Goal: Transaction & Acquisition: Purchase product/service

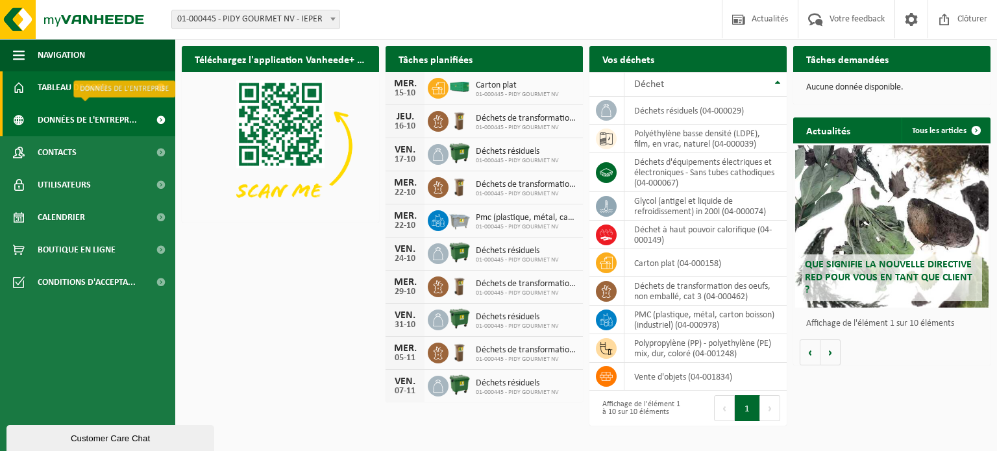
click at [117, 119] on span "Données de l'entrepr..." at bounding box center [87, 120] width 99 height 32
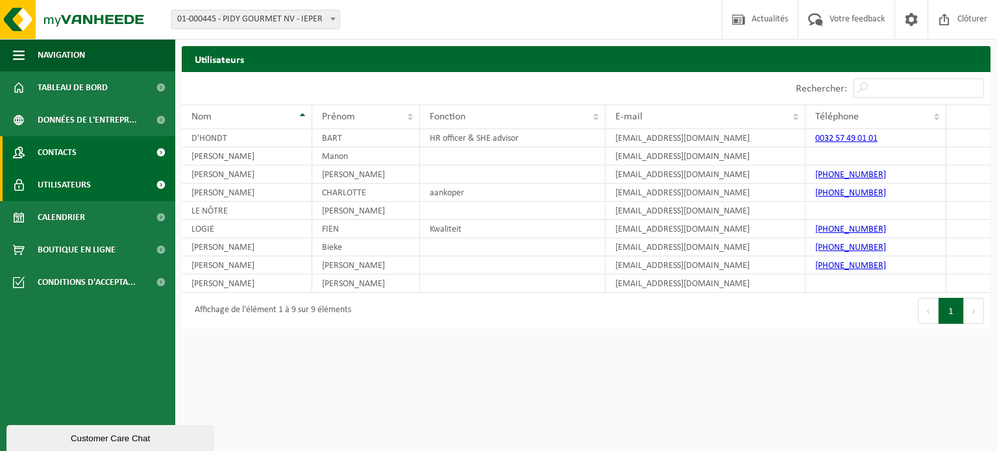
click at [108, 151] on link "Contacts" at bounding box center [87, 152] width 175 height 32
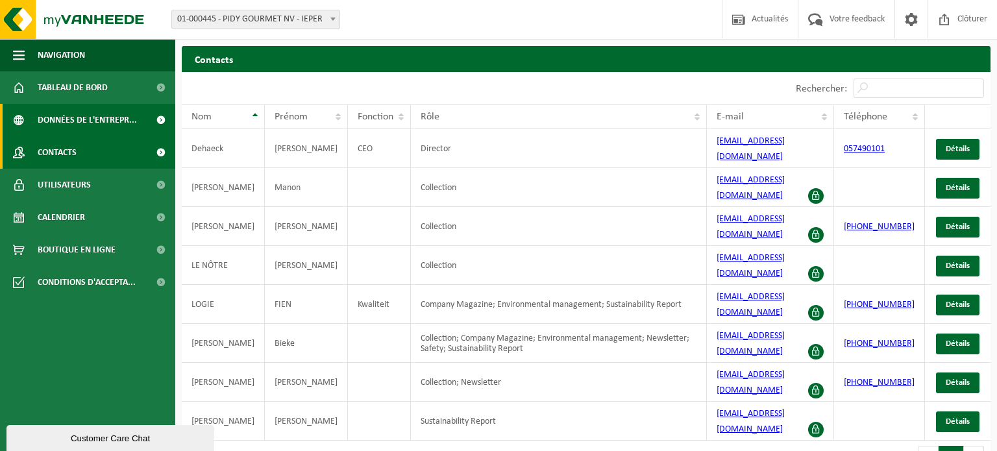
click at [113, 118] on span "Données de l'entrepr..." at bounding box center [87, 120] width 99 height 32
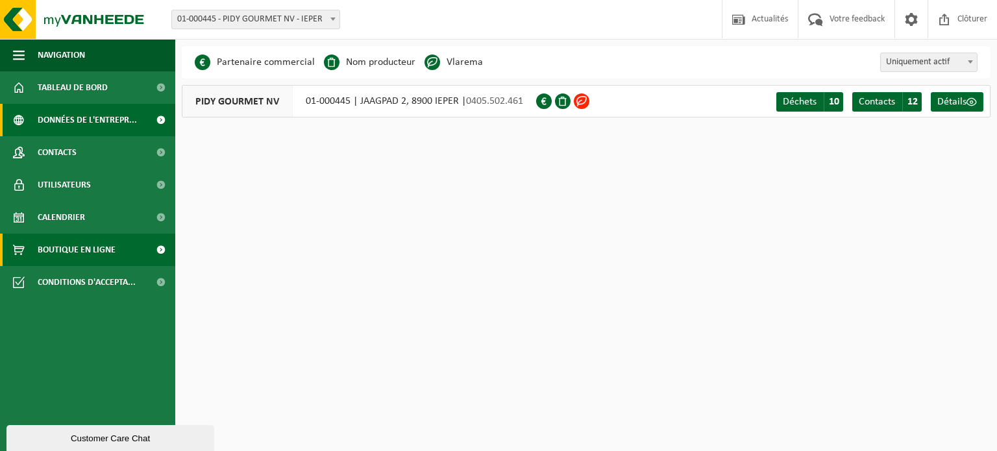
click at [129, 239] on link "Boutique en ligne" at bounding box center [87, 250] width 175 height 32
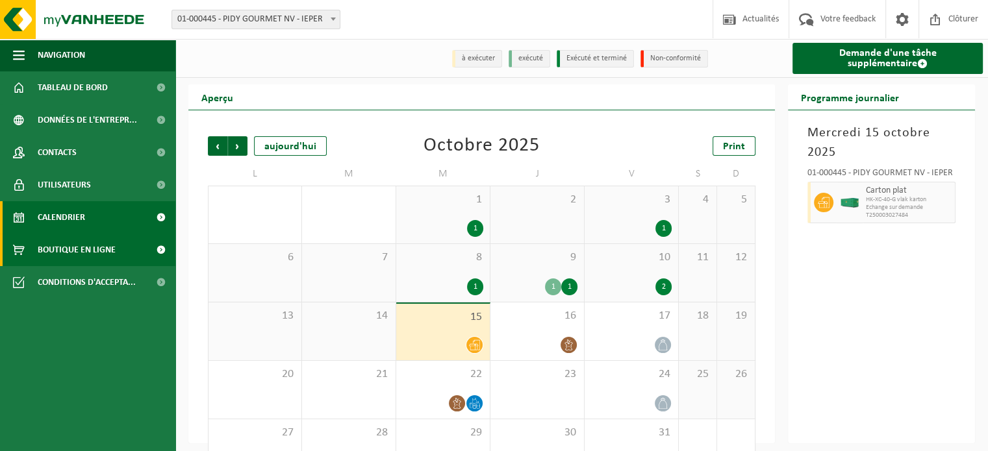
click at [121, 248] on link "Boutique en ligne" at bounding box center [87, 250] width 175 height 32
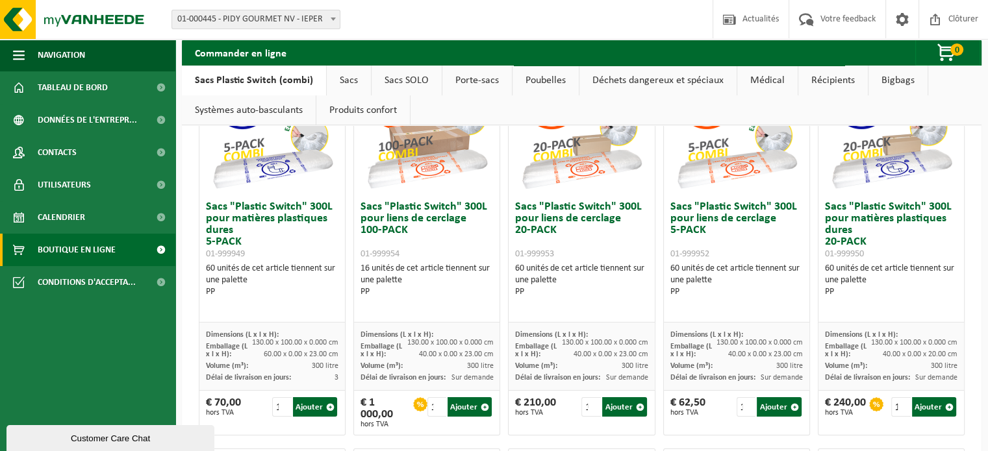
scroll to position [65, 0]
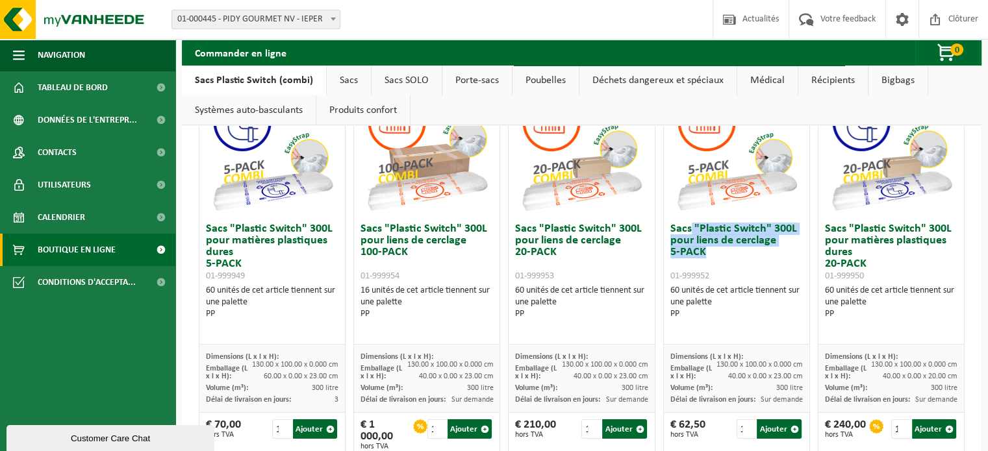
drag, startPoint x: 684, startPoint y: 221, endPoint x: 715, endPoint y: 256, distance: 46.9
click at [715, 256] on h3 "Sacs "Plastic Switch" 300L pour liens de cerclage 5-PACK 01-999952" at bounding box center [736, 252] width 132 height 58
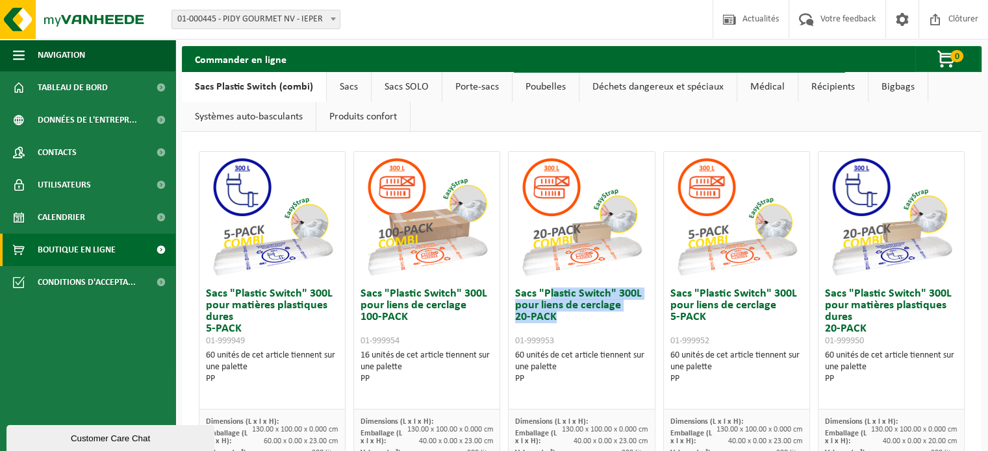
drag, startPoint x: 547, startPoint y: 293, endPoint x: 565, endPoint y: 317, distance: 30.6
click at [565, 317] on h3 "Sacs "Plastic Switch" 300L pour liens de cerclage 20-PACK 01-999953" at bounding box center [581, 317] width 132 height 58
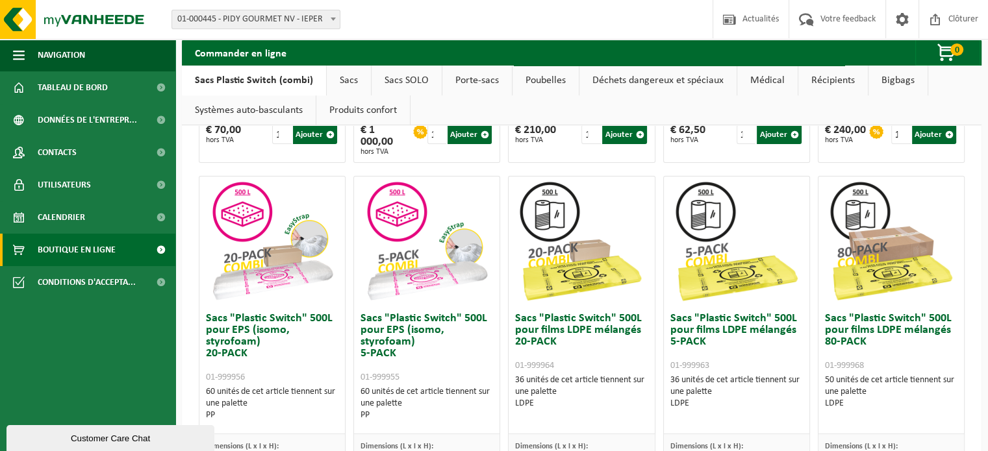
scroll to position [390, 0]
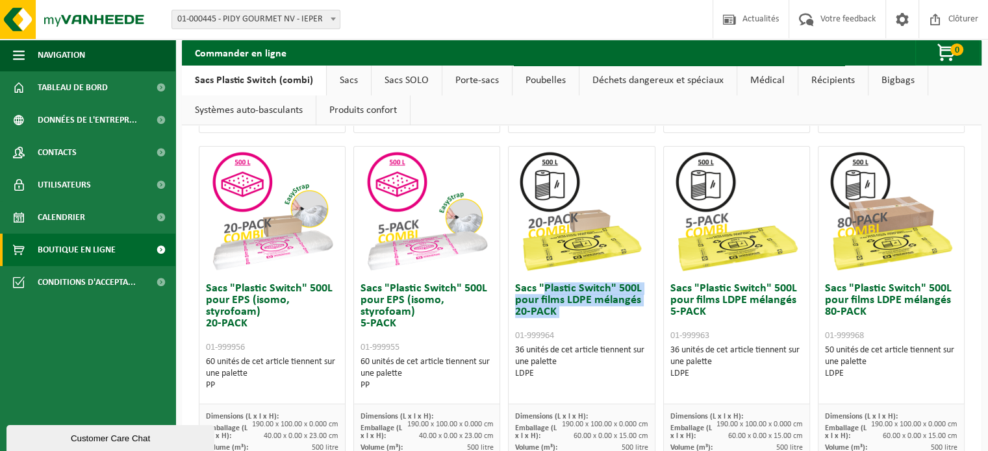
drag, startPoint x: 548, startPoint y: 311, endPoint x: 553, endPoint y: 321, distance: 11.0
click at [553, 321] on h3 "Sacs "Plastic Switch" 500L pour films LDPE mélangés 20-PACK 01-999964" at bounding box center [581, 312] width 132 height 58
click at [554, 320] on h3 "Sacs "Plastic Switch" 500L pour films LDPE mélangés 20-PACK 01-999964" at bounding box center [581, 312] width 132 height 58
drag, startPoint x: 557, startPoint y: 317, endPoint x: 509, endPoint y: 285, distance: 57.6
click at [509, 285] on div "Sacs "Plastic Switch" 500L pour films LDPE mélangés 20-PACK 01-999964 36 unités…" at bounding box center [580, 341] width 145 height 128
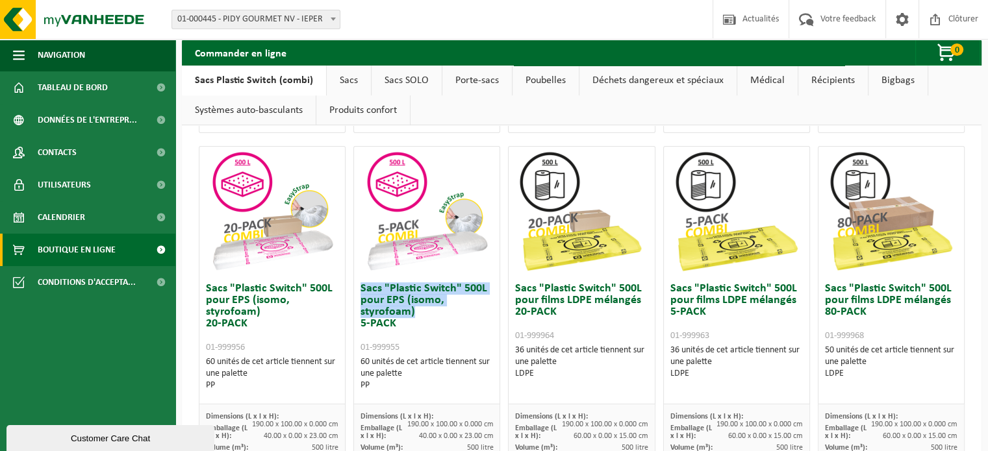
drag, startPoint x: 399, startPoint y: 314, endPoint x: 356, endPoint y: 290, distance: 48.2
click at [356, 290] on div "Sacs "Plastic Switch" 500L pour EPS (isomo, styrofoam) 5-PACK 01-999955 60 unit…" at bounding box center [426, 341] width 145 height 128
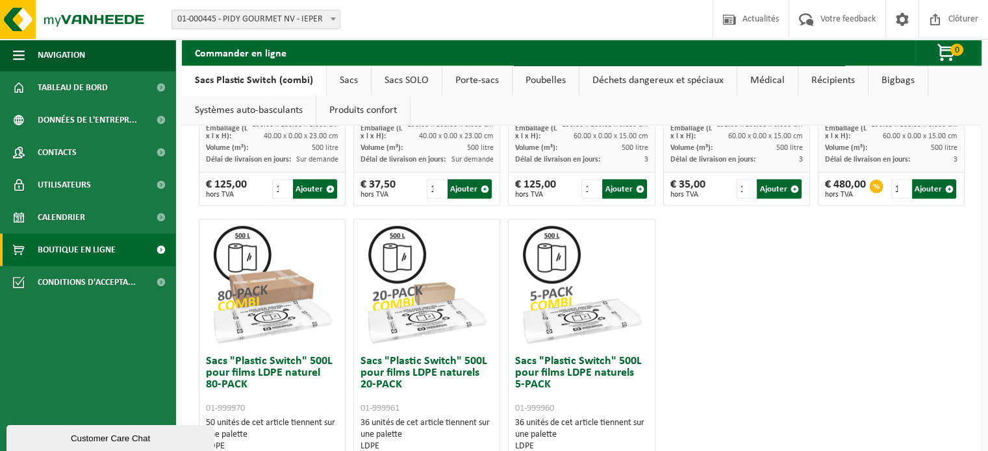
scroll to position [714, 0]
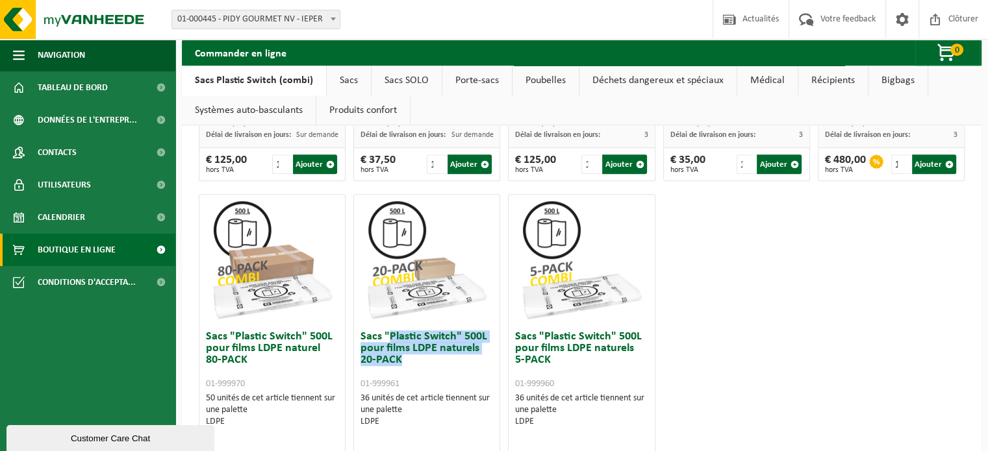
drag, startPoint x: 386, startPoint y: 329, endPoint x: 420, endPoint y: 363, distance: 48.2
click at [420, 363] on h3 "Sacs "Plastic Switch" 500L pour films LDPE naturels 20-PACK 01-999961" at bounding box center [426, 360] width 132 height 58
click at [552, 293] on img at bounding box center [581, 260] width 130 height 130
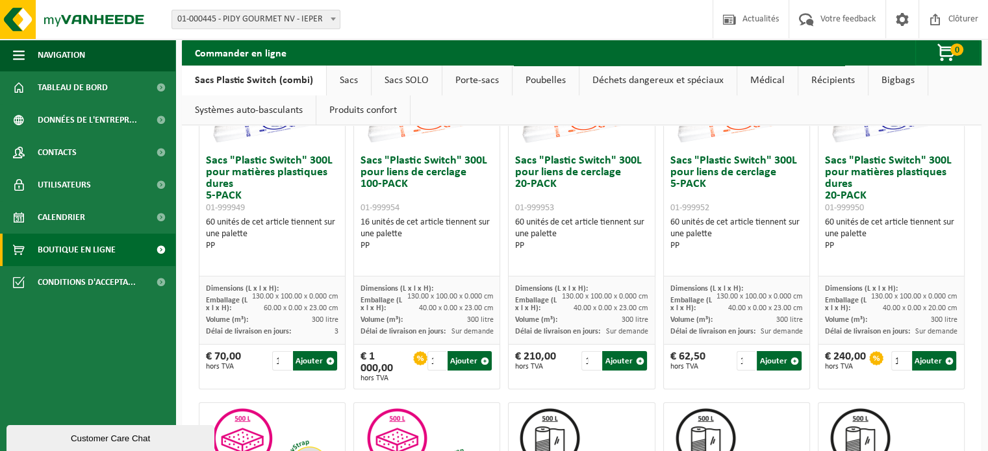
scroll to position [0, 0]
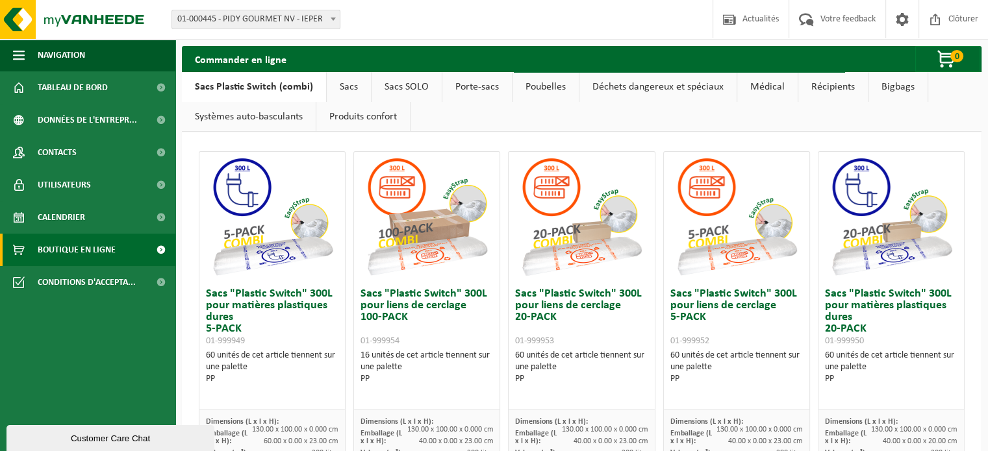
click at [452, 293] on h3 "Sacs "Plastic Switch" 300L pour liens de cerclage 100-PACK 01-999954" at bounding box center [426, 317] width 132 height 58
drag, startPoint x: 452, startPoint y: 293, endPoint x: 390, endPoint y: 283, distance: 63.2
click at [390, 283] on div "Sacs "Plastic Switch" 300L pour liens de cerclage 100-PACK 01-999954 16 unités …" at bounding box center [426, 346] width 145 height 128
copy h3 "Plastic Switch"
drag, startPoint x: 299, startPoint y: 292, endPoint x: 234, endPoint y: 295, distance: 64.3
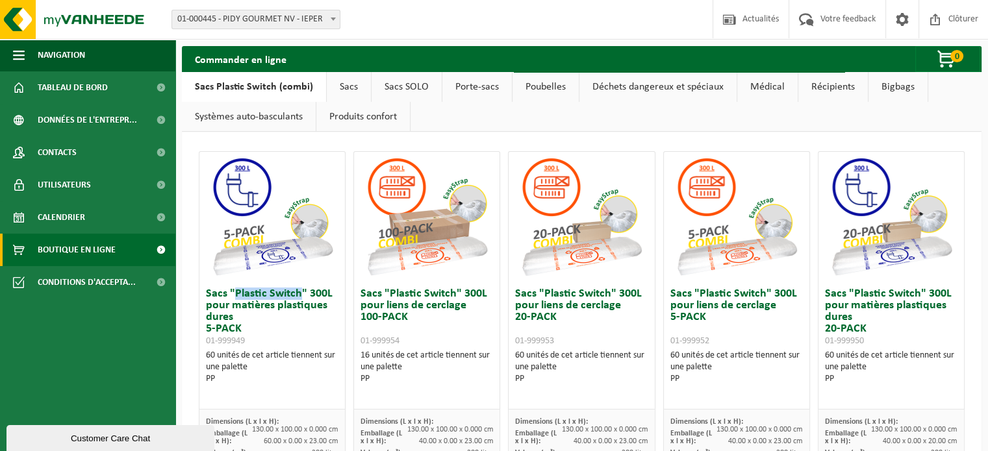
click at [234, 295] on h3 "Sacs "Plastic Switch" 300L pour matières plastiques dures 5-PACK 01-999949" at bounding box center [272, 317] width 132 height 58
click at [340, 88] on link "Sacs" at bounding box center [349, 87] width 44 height 30
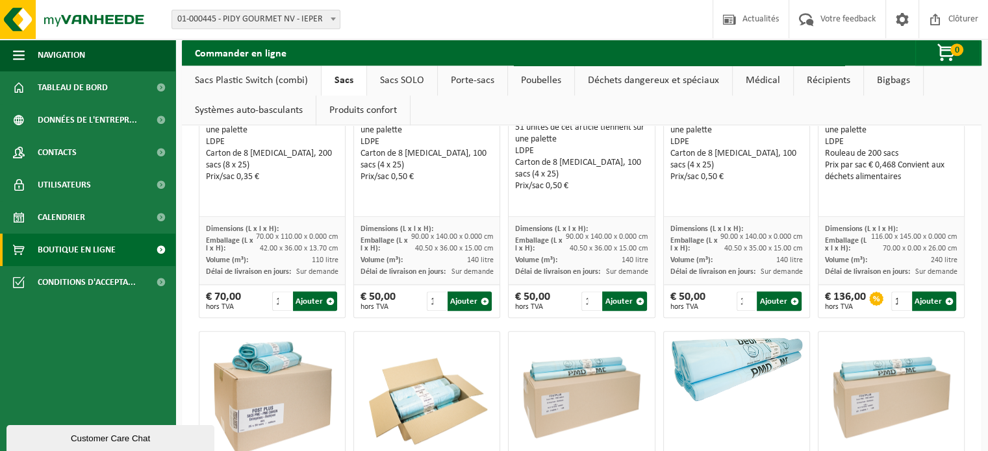
scroll to position [1493, 0]
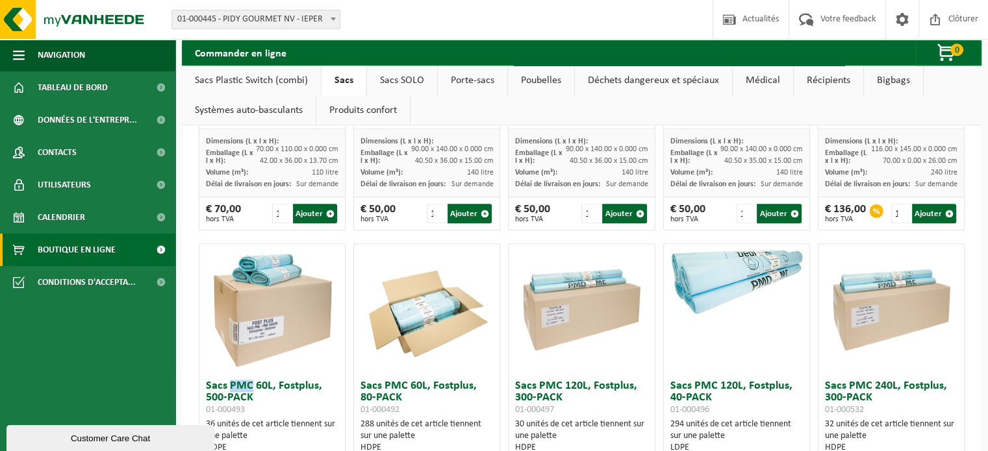
drag, startPoint x: 251, startPoint y: 380, endPoint x: 229, endPoint y: 386, distance: 23.5
click at [229, 386] on h3 "Sacs PMC 60L, Fostplus, 500-PACK 01-000493" at bounding box center [272, 397] width 132 height 35
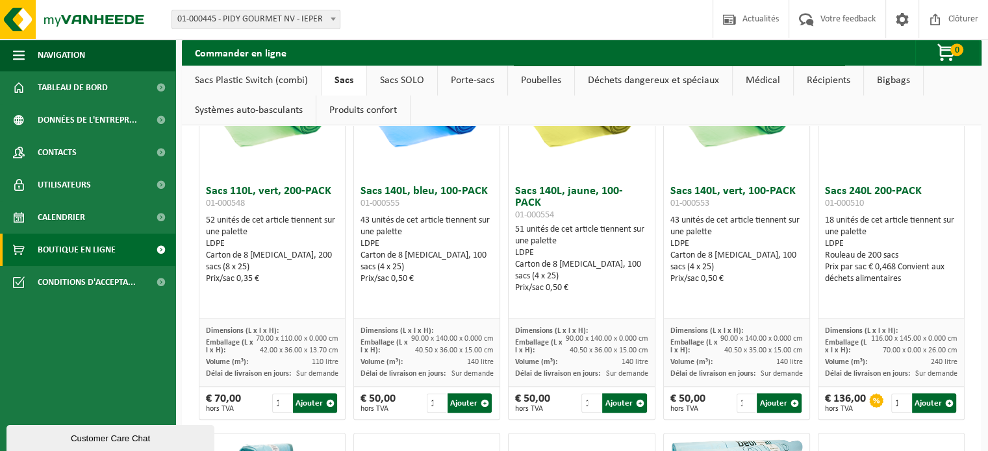
scroll to position [1169, 0]
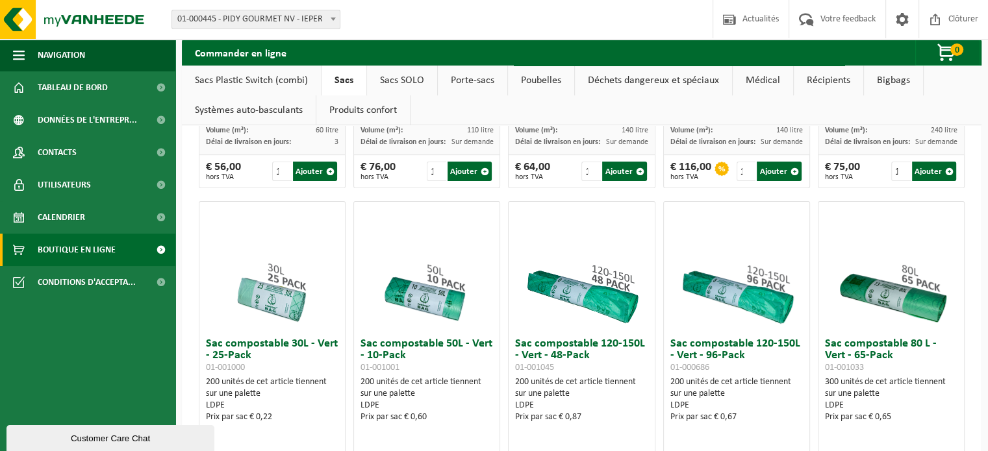
click at [403, 82] on link "Sacs SOLO" at bounding box center [402, 81] width 70 height 30
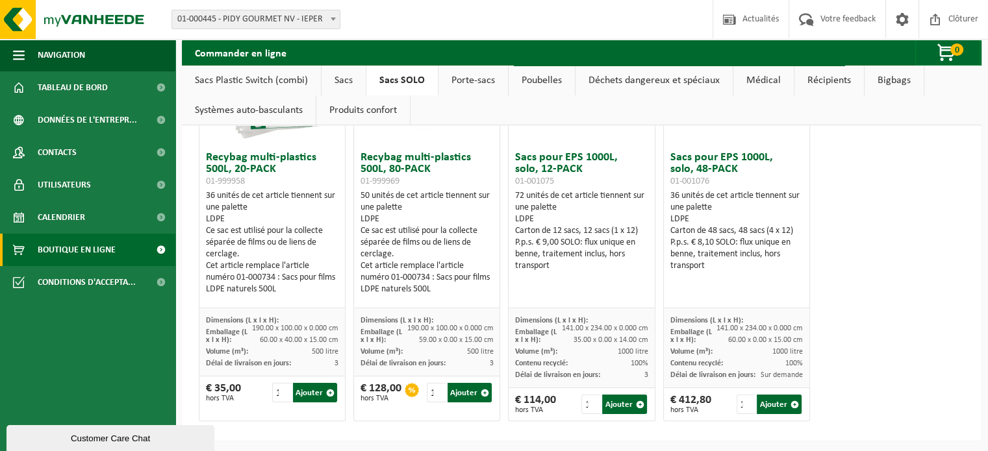
scroll to position [203, 0]
click at [536, 83] on link "Poubelles" at bounding box center [541, 81] width 66 height 30
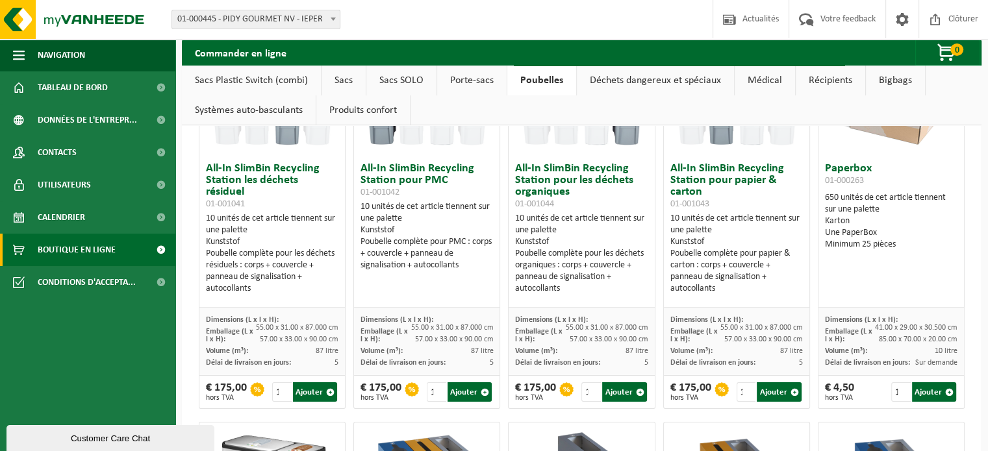
scroll to position [0, 0]
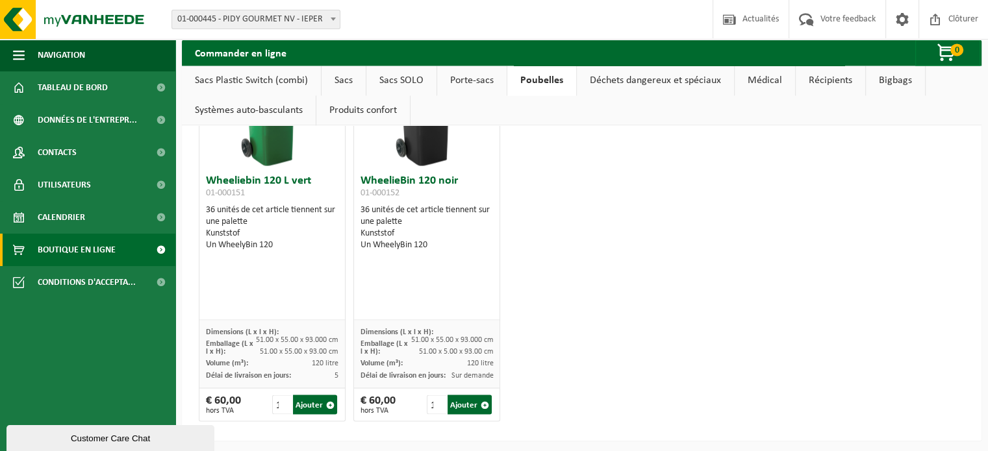
click at [484, 80] on link "Porte-sacs" at bounding box center [471, 81] width 69 height 30
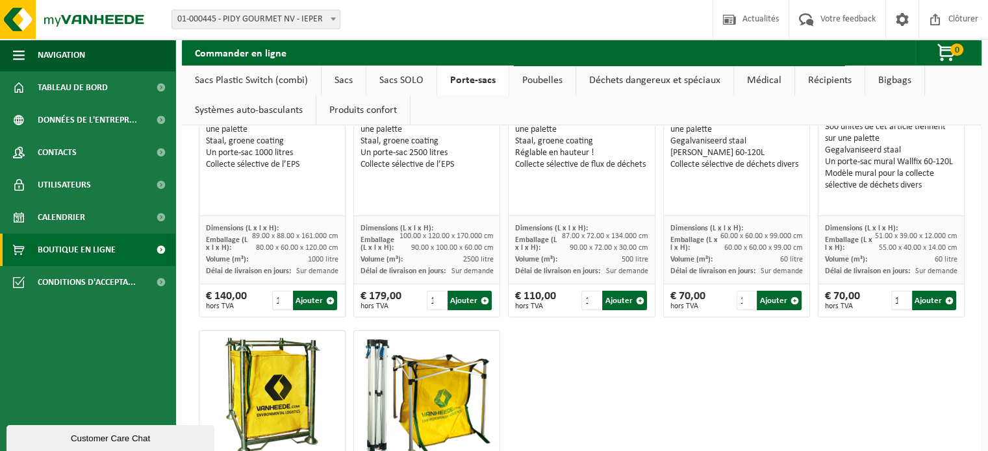
scroll to position [227, 0]
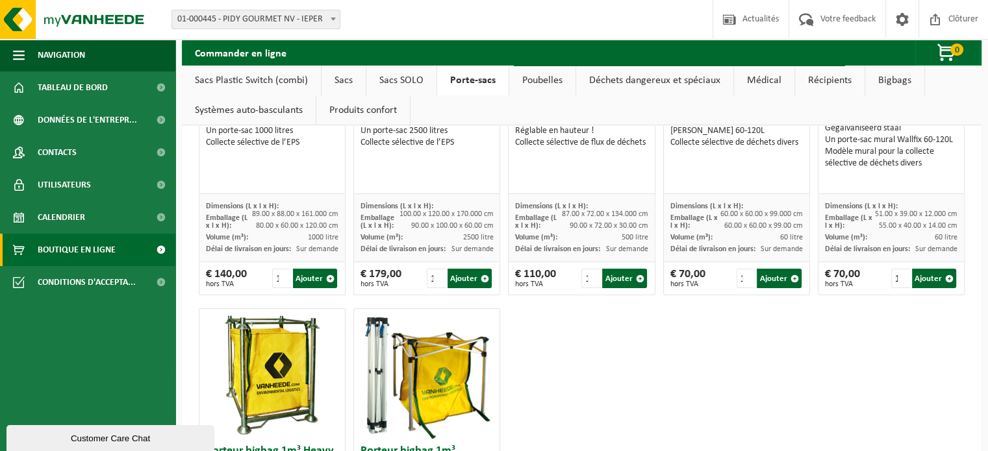
click at [677, 77] on link "Déchets dangereux et spéciaux" at bounding box center [654, 81] width 157 height 30
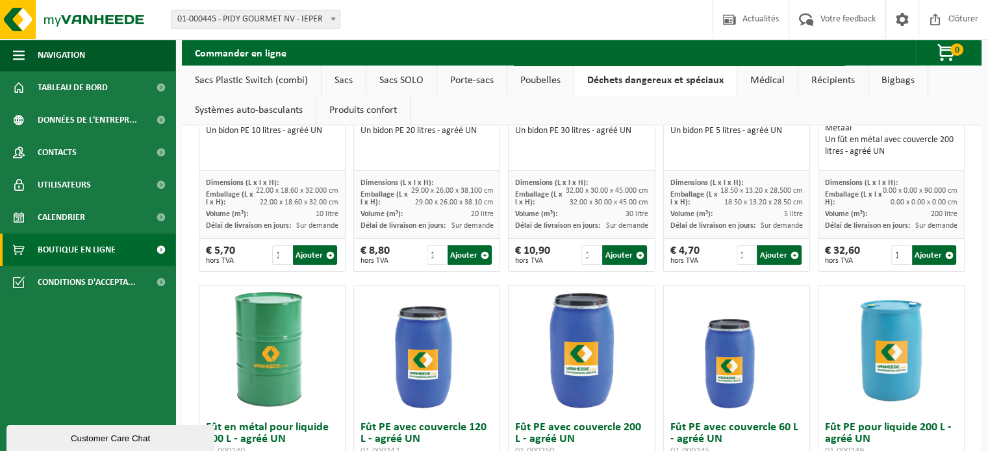
click at [762, 81] on link "Médical" at bounding box center [767, 81] width 60 height 30
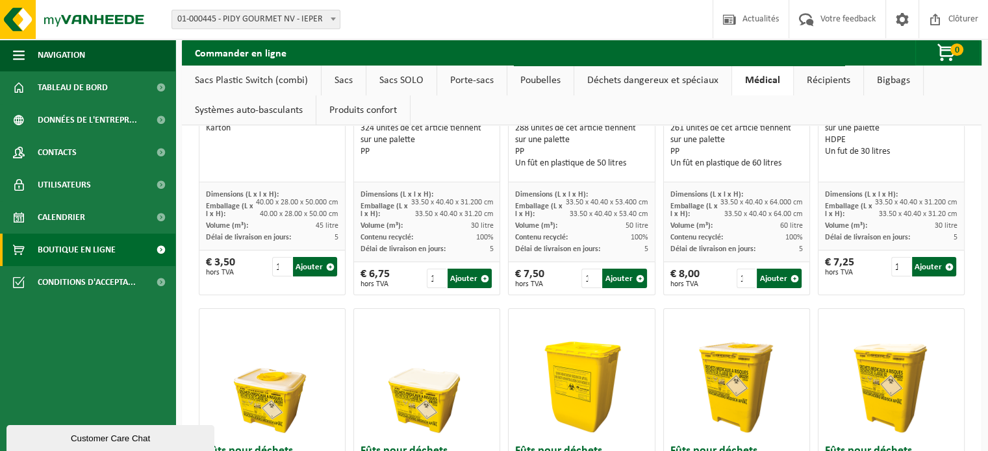
click at [810, 81] on link "Récipients" at bounding box center [827, 81] width 69 height 30
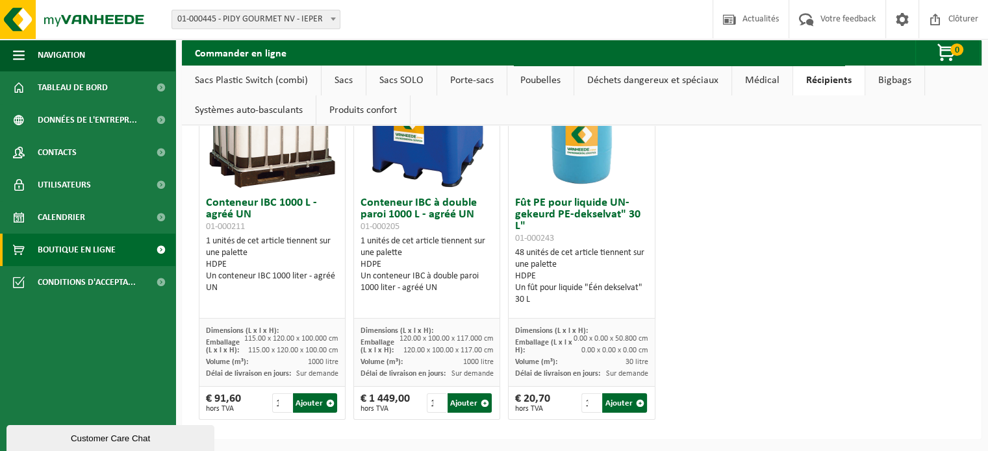
click at [888, 79] on link "Bigbags" at bounding box center [894, 81] width 59 height 30
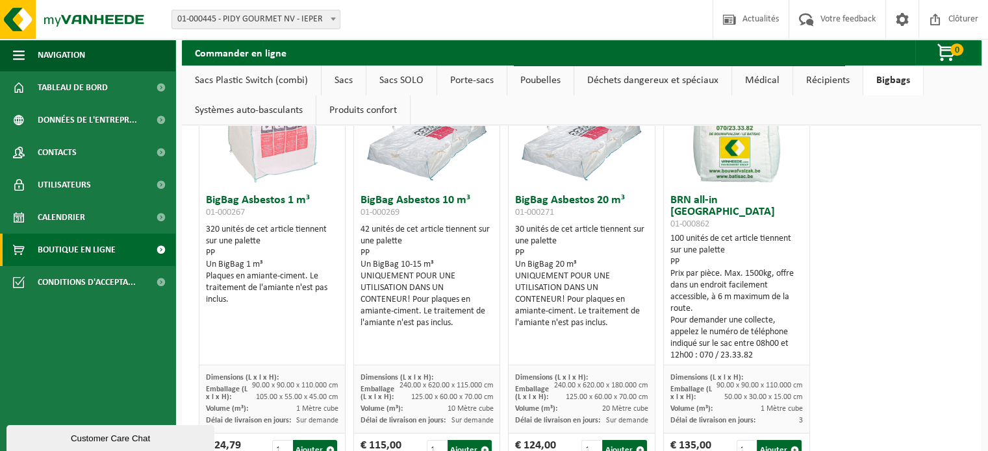
scroll to position [140, 0]
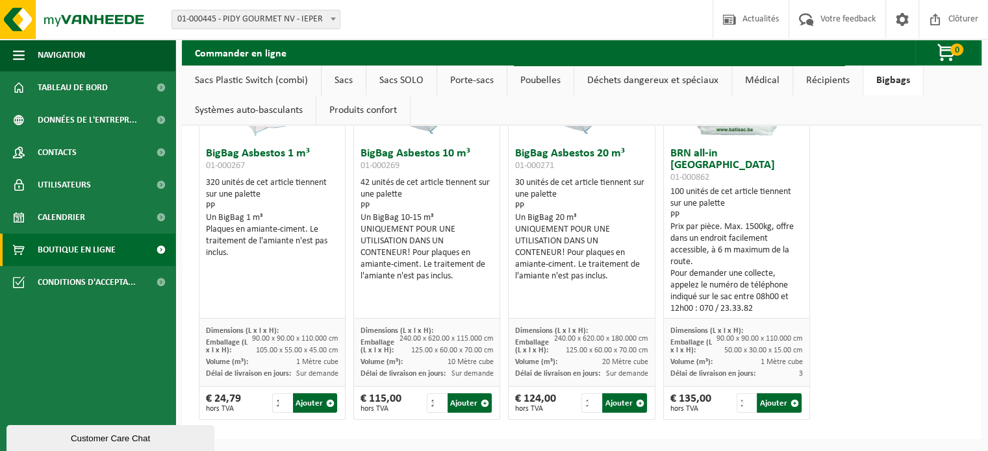
click at [271, 116] on link "Systèmes auto-basculants" at bounding box center [249, 110] width 134 height 30
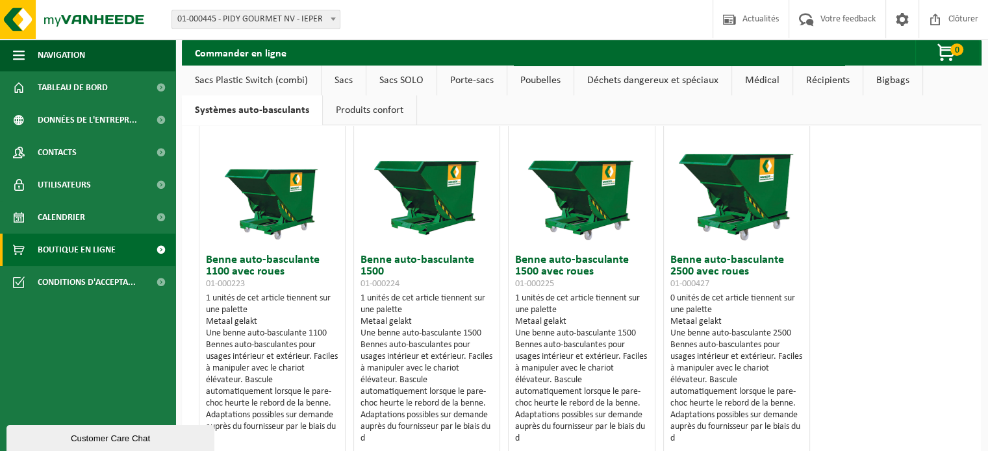
scroll to position [0, 0]
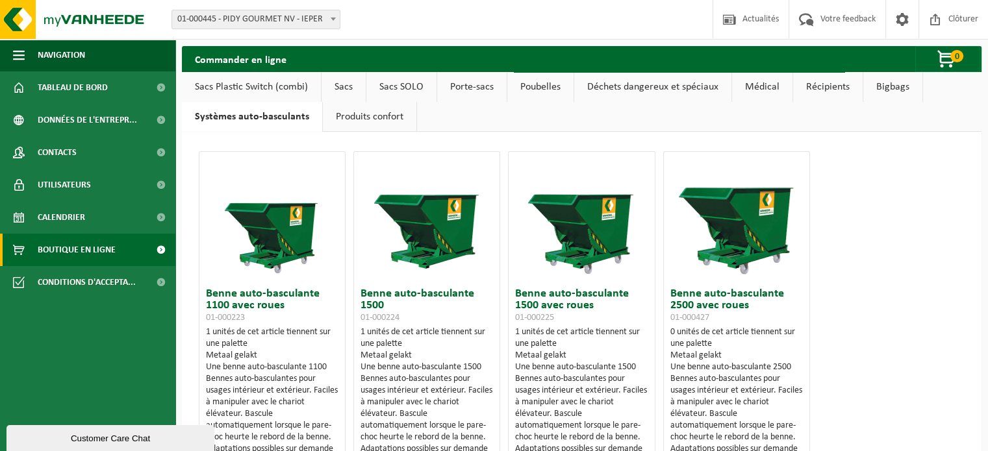
click at [360, 112] on link "Produits confort" at bounding box center [369, 117] width 93 height 30
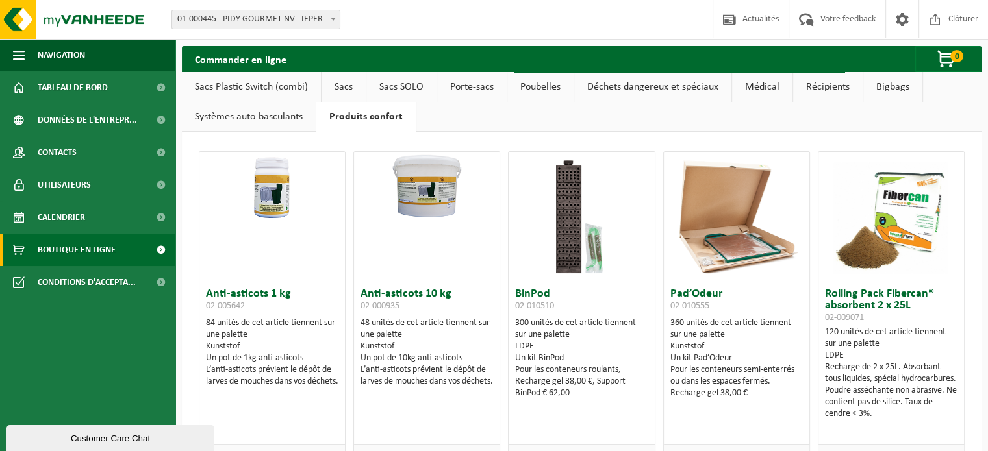
scroll to position [127, 0]
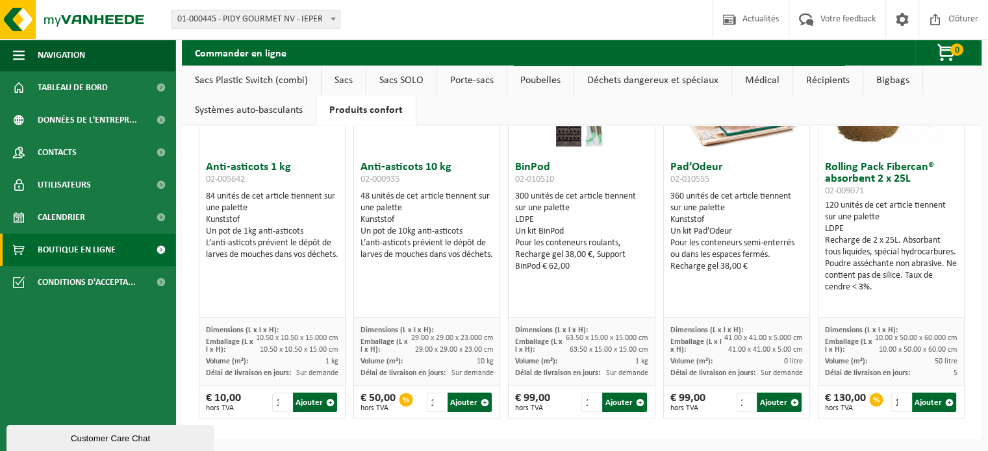
click at [400, 79] on link "Sacs SOLO" at bounding box center [401, 81] width 70 height 30
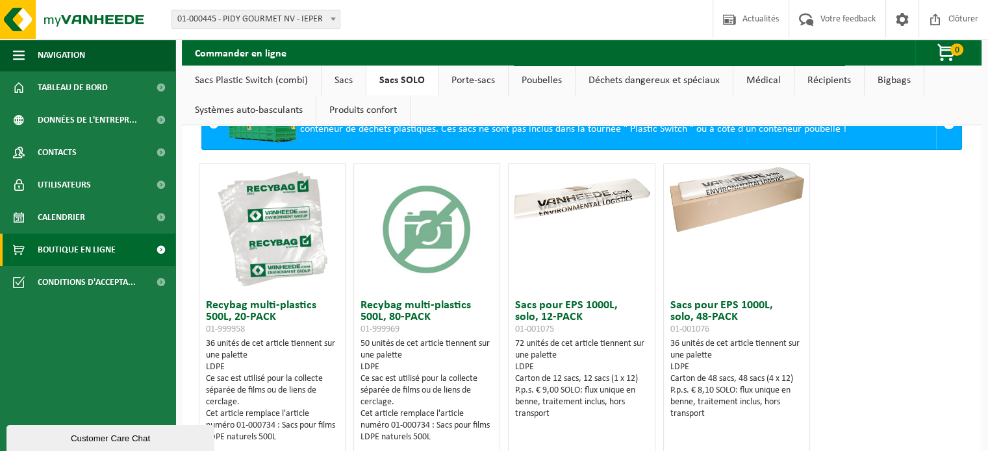
scroll to position [0, 0]
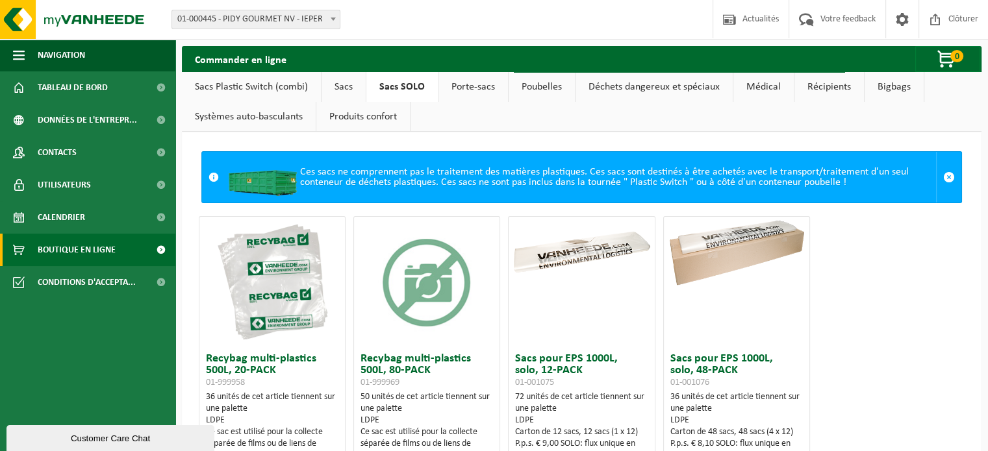
click at [339, 80] on link "Sacs" at bounding box center [343, 87] width 44 height 30
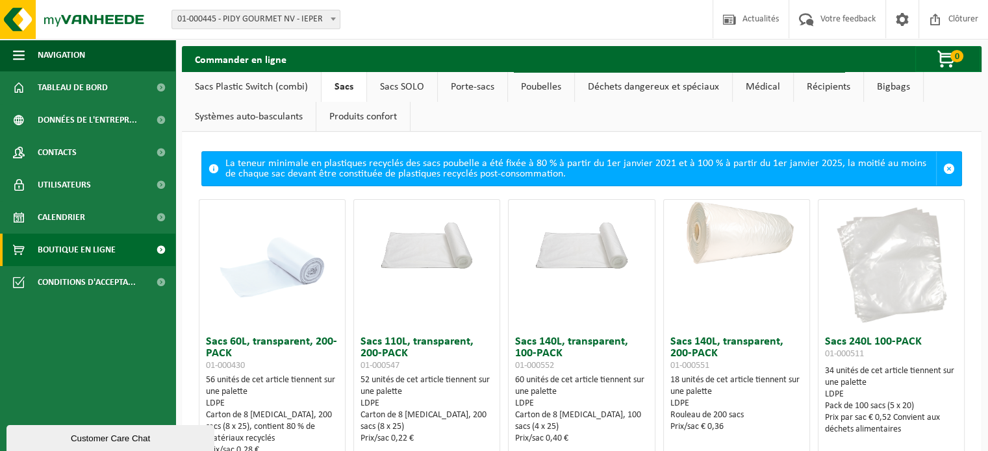
click at [397, 86] on link "Sacs SOLO" at bounding box center [402, 87] width 70 height 30
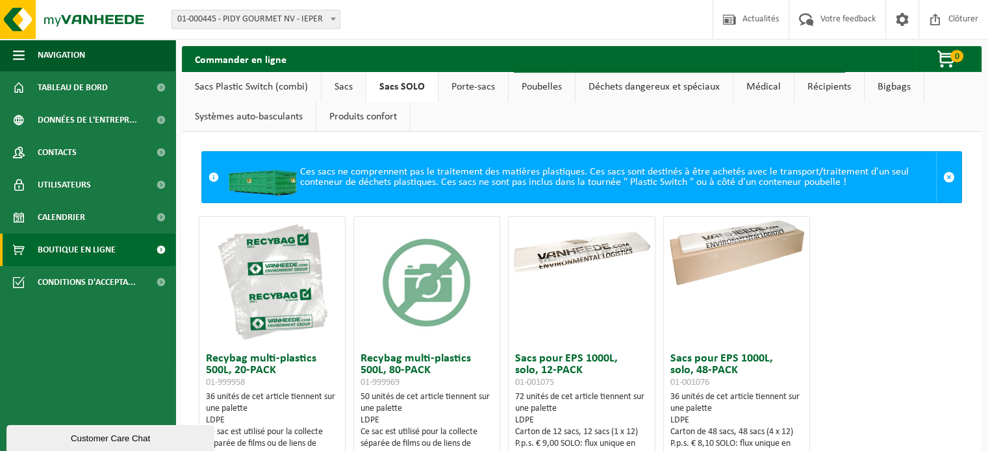
click at [278, 116] on link "Systèmes auto-basculants" at bounding box center [249, 117] width 134 height 30
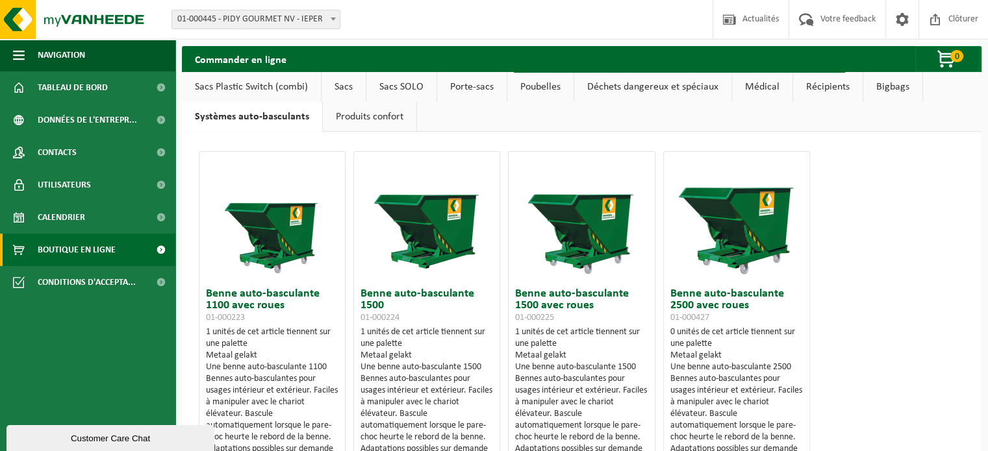
click at [345, 116] on link "Produits confort" at bounding box center [369, 117] width 93 height 30
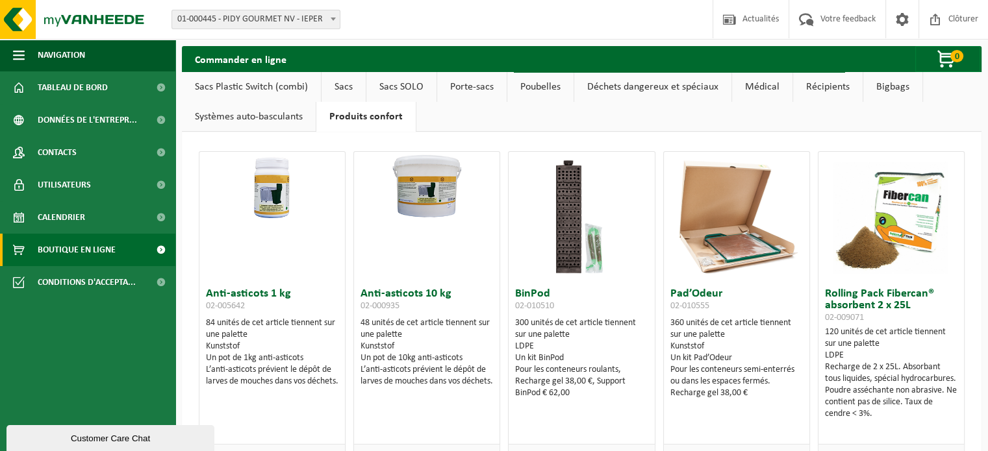
click at [423, 85] on link "Sacs SOLO" at bounding box center [401, 87] width 70 height 30
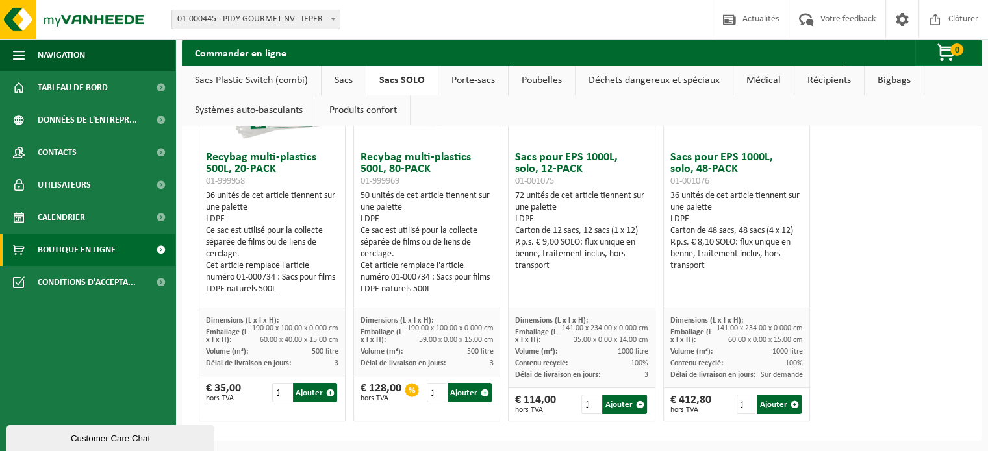
scroll to position [203, 0]
click at [327, 79] on link "Sacs" at bounding box center [343, 81] width 44 height 30
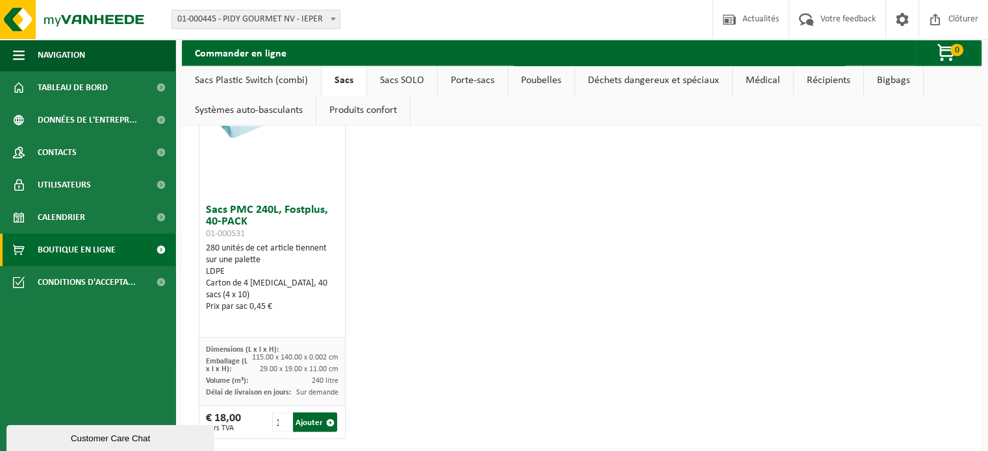
scroll to position [2071, 0]
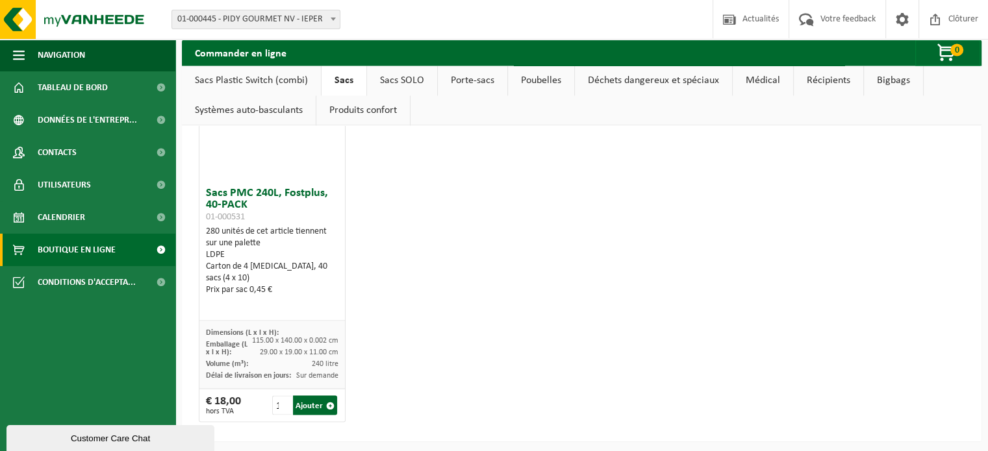
click at [383, 80] on link "Sacs SOLO" at bounding box center [402, 81] width 70 height 30
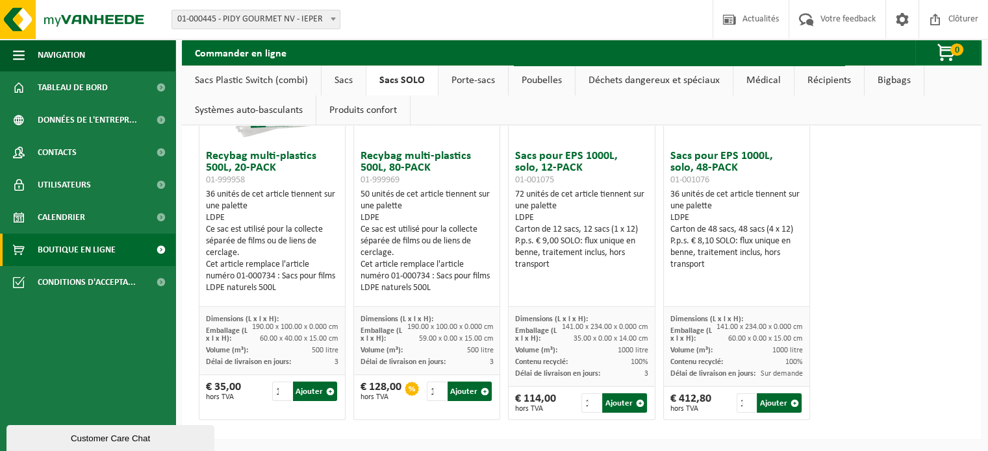
click at [467, 79] on link "Porte-sacs" at bounding box center [472, 81] width 69 height 30
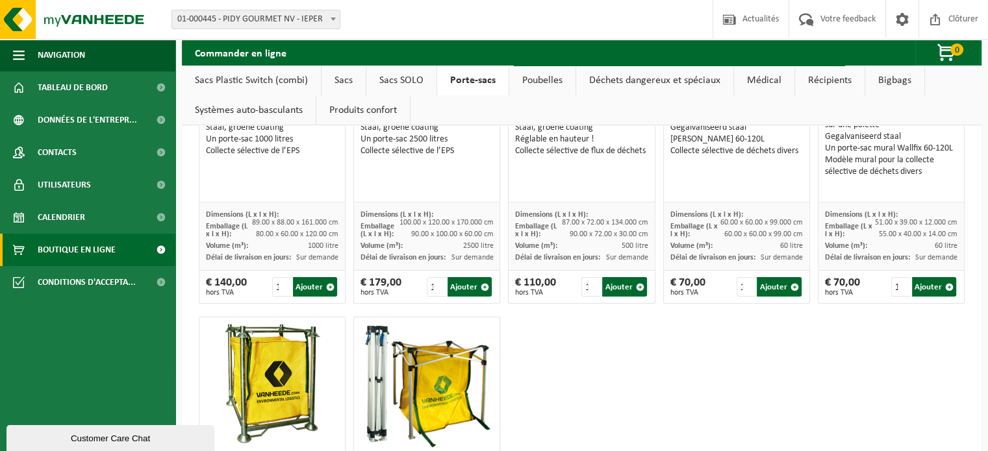
scroll to position [487, 0]
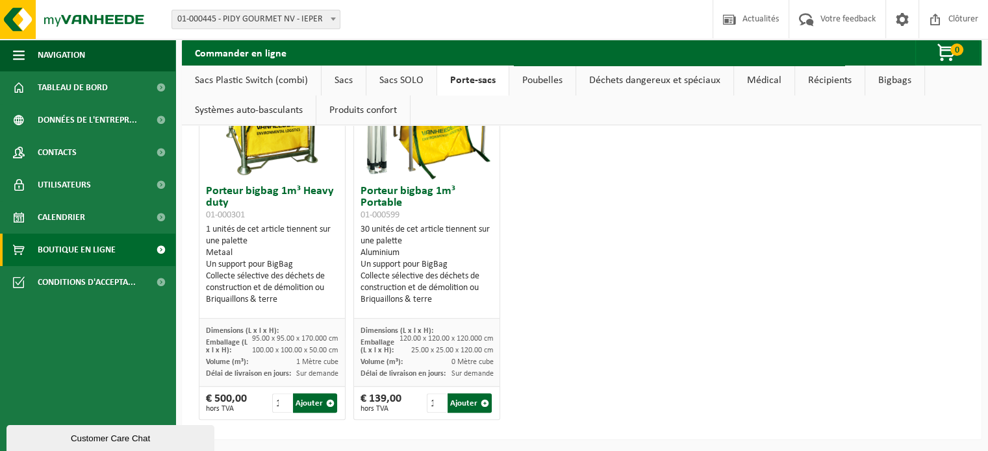
click at [547, 80] on link "Poubelles" at bounding box center [542, 81] width 66 height 30
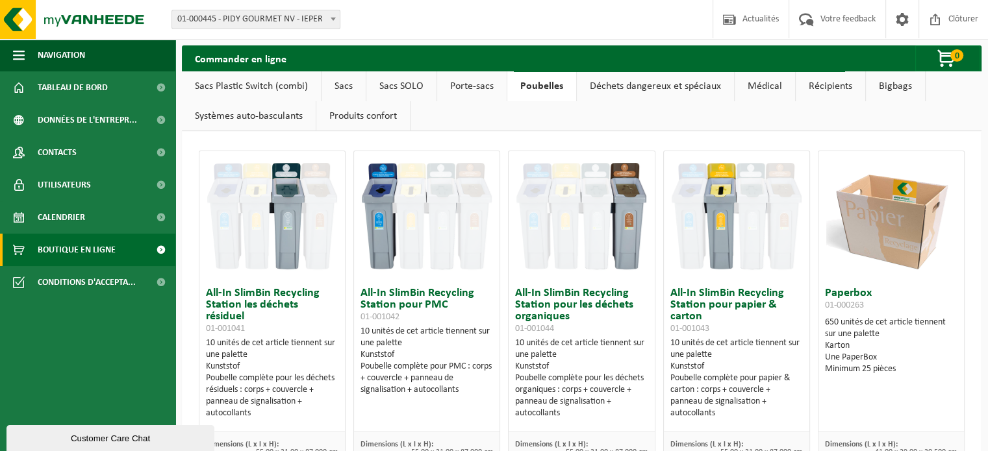
scroll to position [0, 0]
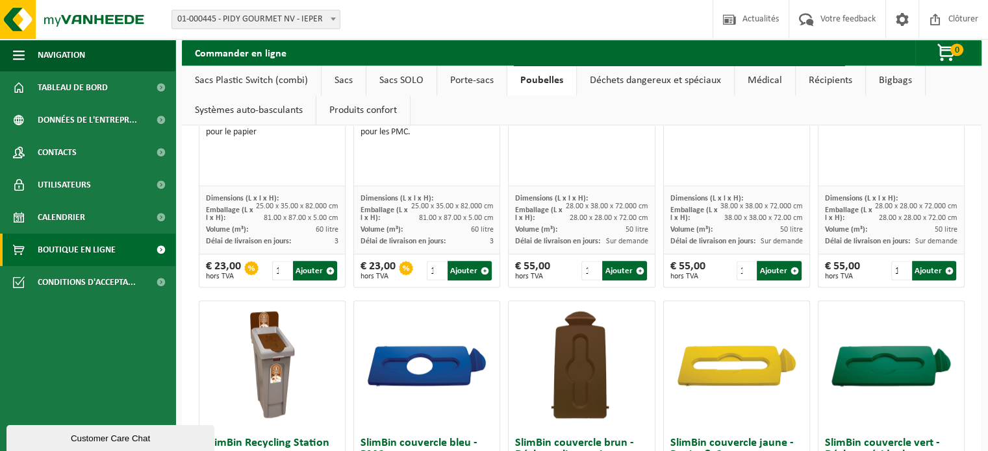
click at [651, 76] on link "Déchets dangereux et spéciaux" at bounding box center [655, 81] width 157 height 30
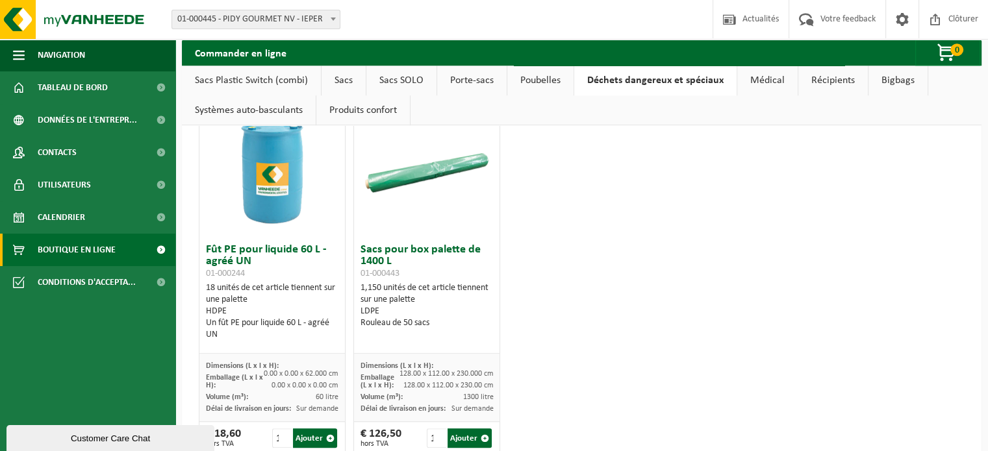
scroll to position [801, 0]
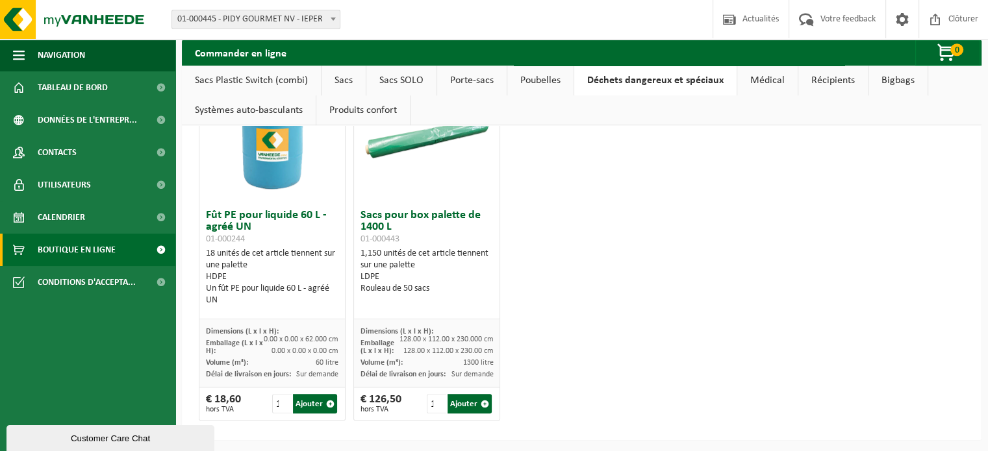
click at [769, 85] on link "Médical" at bounding box center [767, 81] width 60 height 30
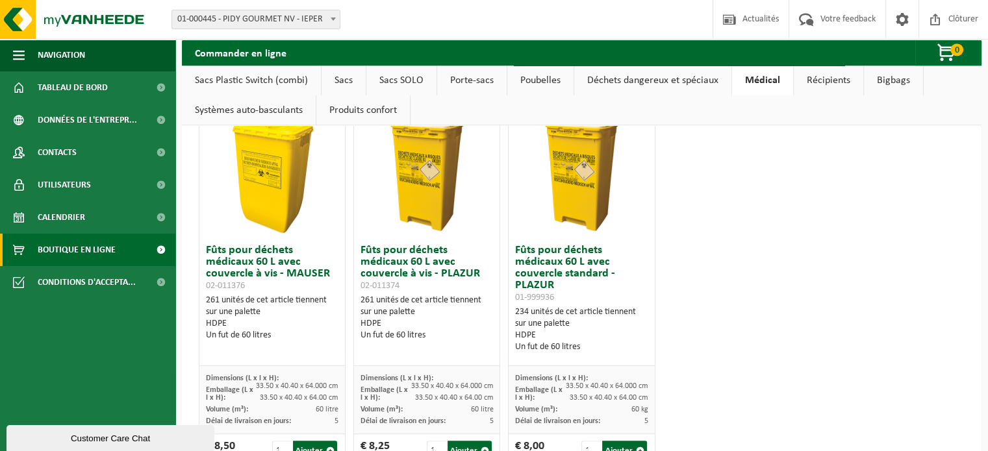
click at [704, 77] on link "Déchets dangereux et spéciaux" at bounding box center [652, 81] width 157 height 30
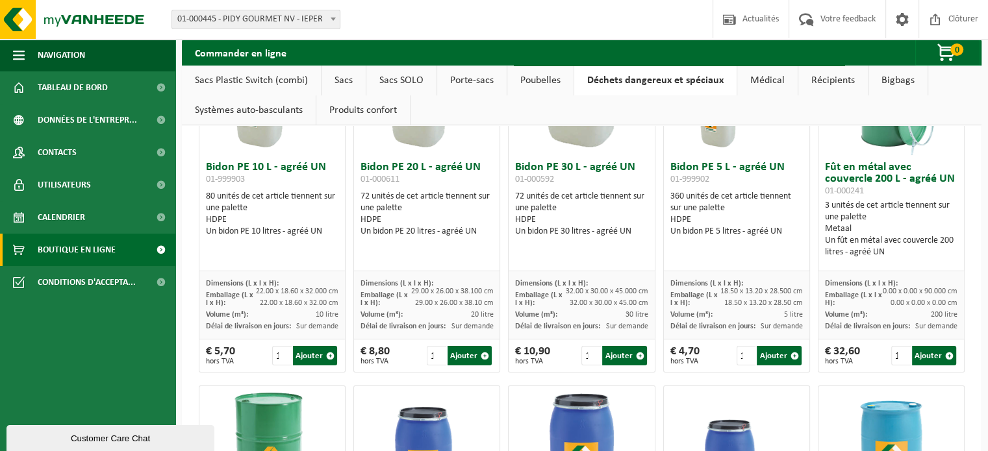
scroll to position [0, 0]
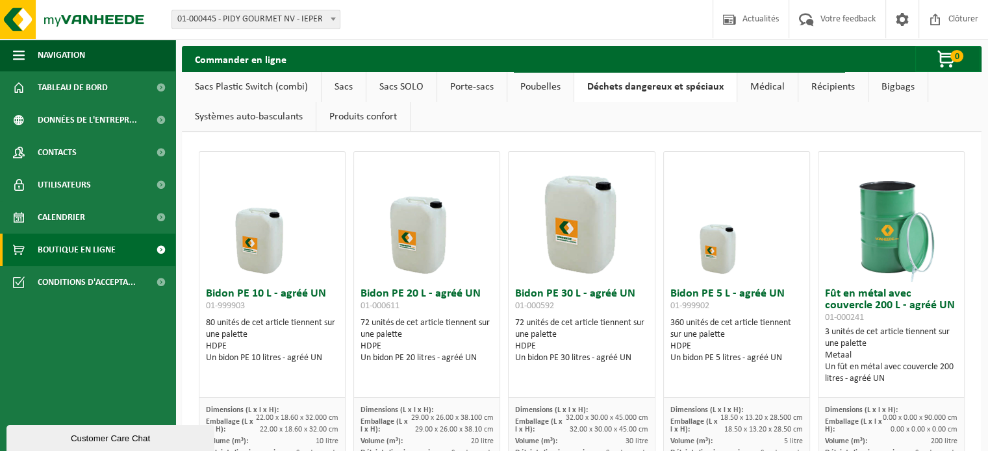
click at [260, 90] on link "Sacs Plastic Switch (combi)" at bounding box center [251, 87] width 139 height 30
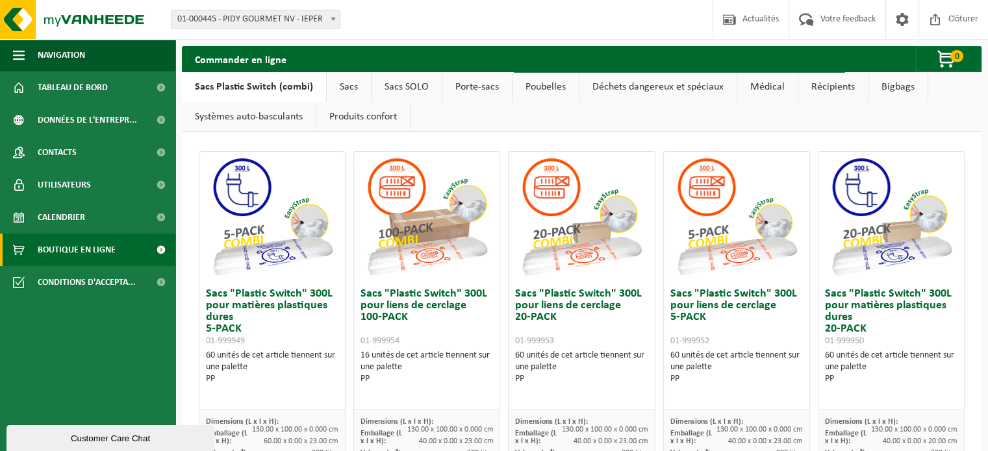
click at [889, 253] on img at bounding box center [891, 217] width 130 height 130
click at [825, 293] on h3 "Sacs "Plastic Switch" 300L pour matières plastiques dures 20-PACK 01-999950" at bounding box center [891, 317] width 132 height 58
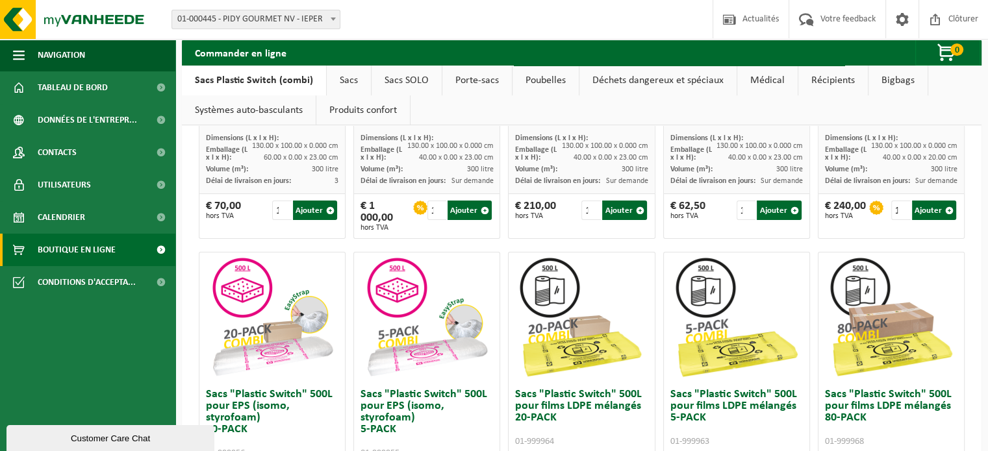
scroll to position [390, 0]
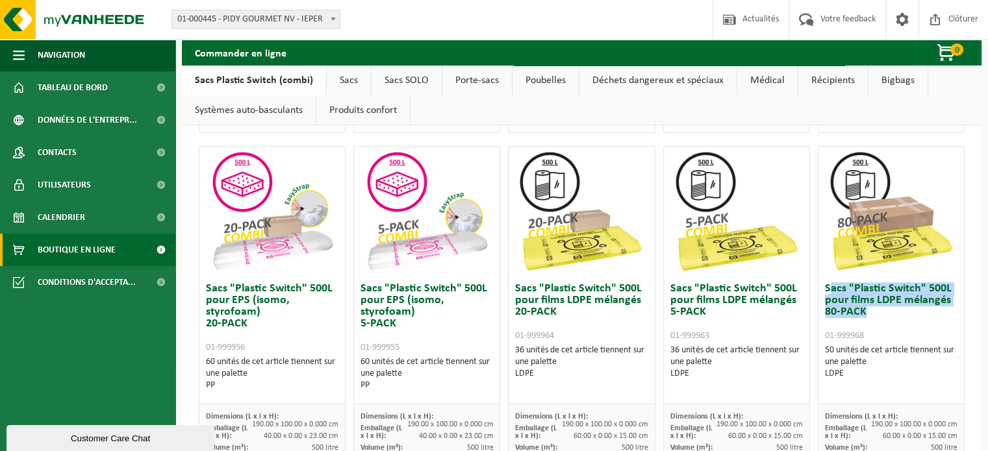
drag, startPoint x: 822, startPoint y: 283, endPoint x: 862, endPoint y: 314, distance: 50.4
click at [862, 314] on h3 "Sacs "Plastic Switch" 500L pour films LDPE mélangés 80-PACK 01-999968" at bounding box center [891, 312] width 132 height 58
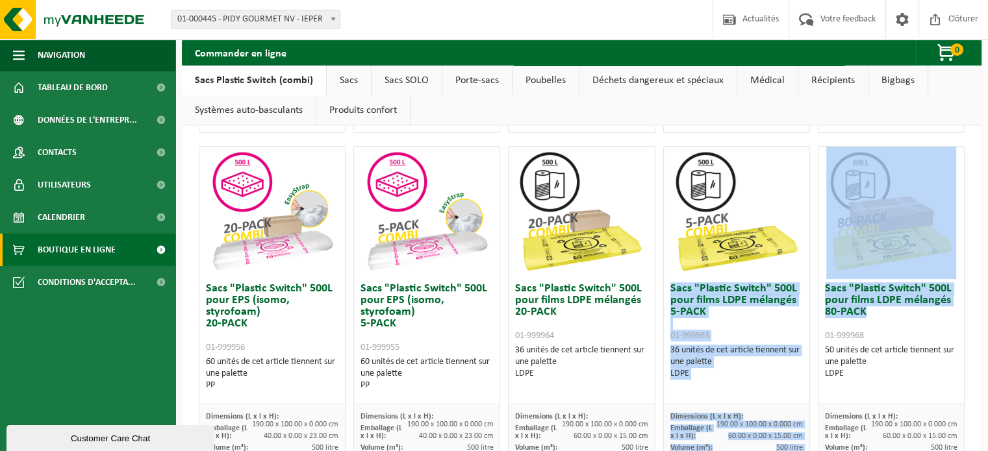
drag, startPoint x: 847, startPoint y: 317, endPoint x: 795, endPoint y: 292, distance: 58.1
click at [795, 292] on div "Sacs "Plastic Switch" 300L pour matières plastiques dures 5-PACK 01-999949 60 u…" at bounding box center [581, 320] width 773 height 1130
click at [693, 297] on h3 "Sacs "Plastic Switch" 500L pour films LDPE mélangés 5-PACK 01-999963" at bounding box center [736, 312] width 132 height 58
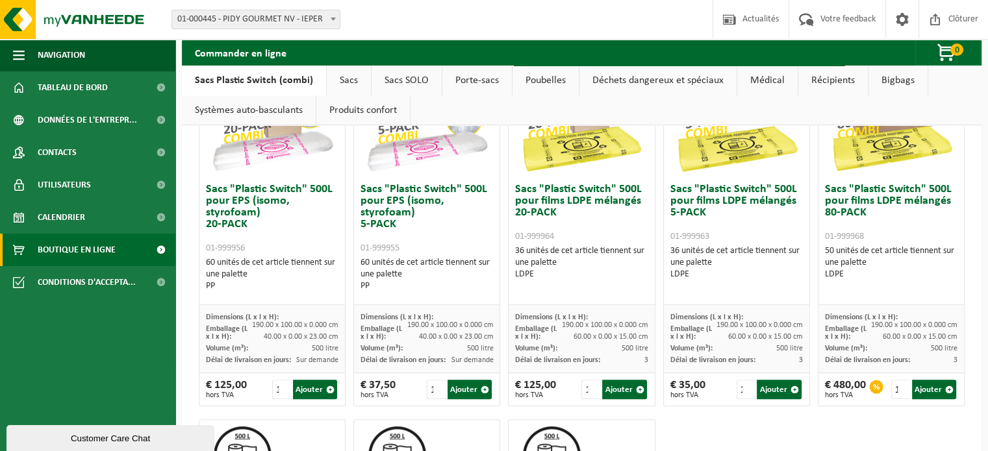
scroll to position [714, 0]
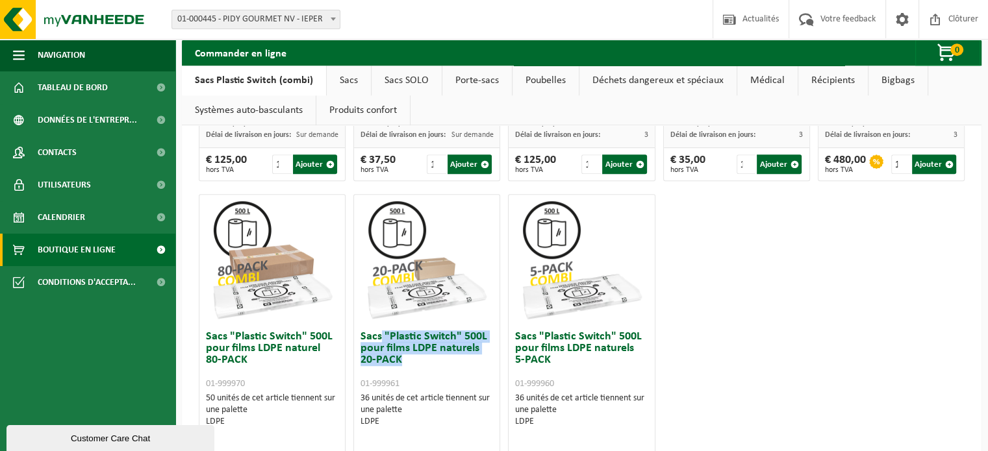
drag, startPoint x: 377, startPoint y: 334, endPoint x: 423, endPoint y: 358, distance: 51.1
click at [423, 358] on h3 "Sacs "Plastic Switch" 500L pour films LDPE naturels 20-PACK 01-999961" at bounding box center [426, 360] width 132 height 58
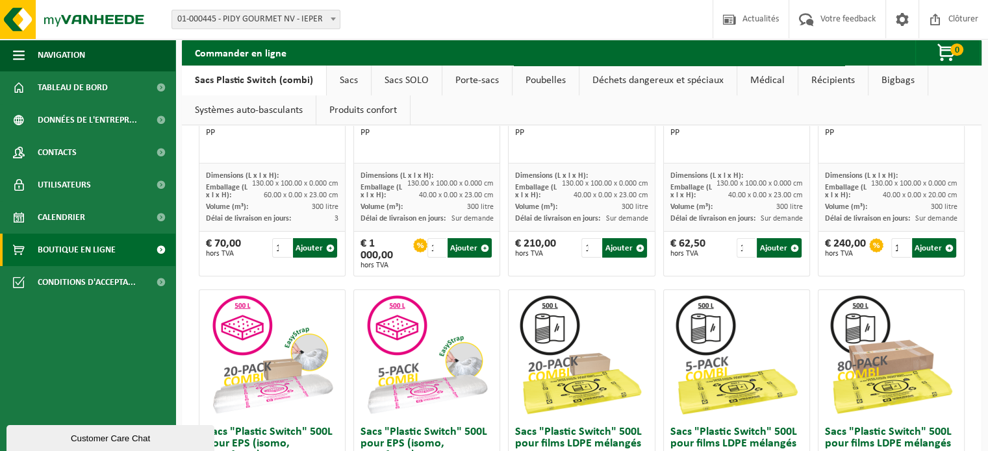
scroll to position [68, 0]
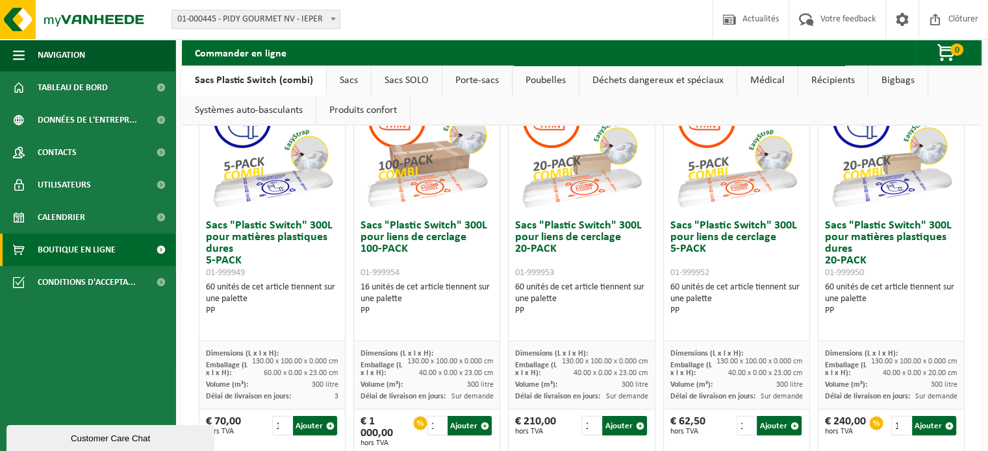
drag, startPoint x: 699, startPoint y: 307, endPoint x: 674, endPoint y: 284, distance: 34.5
click at [674, 284] on div "60 unités de cet article tiennent sur une palette PP" at bounding box center [736, 299] width 132 height 35
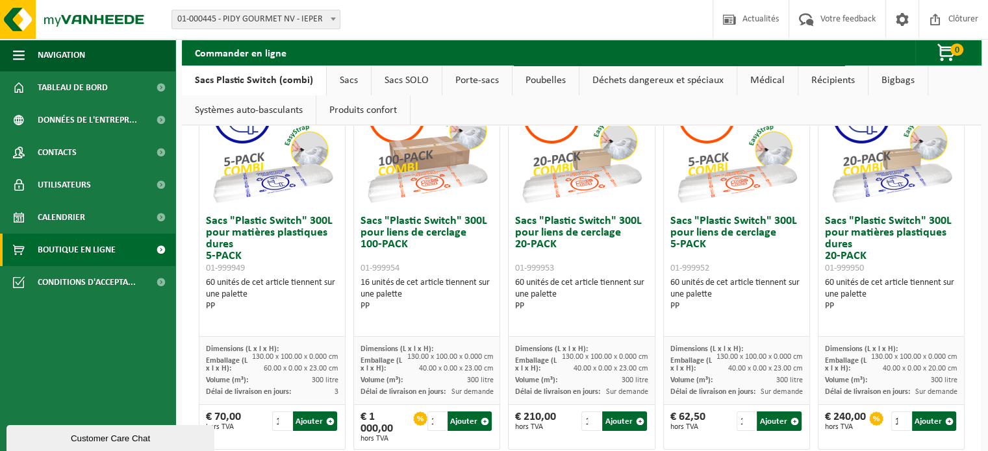
scroll to position [133, 0]
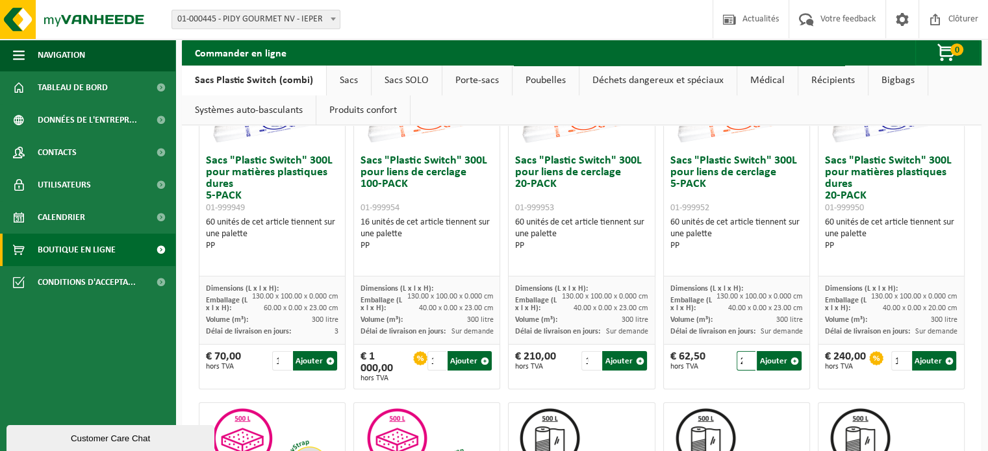
click at [736, 358] on input "2" at bounding box center [745, 360] width 19 height 19
drag, startPoint x: 712, startPoint y: 332, endPoint x: 688, endPoint y: 330, distance: 23.5
click at [688, 330] on span "Délai de livraison en jours:" at bounding box center [712, 332] width 85 height 8
drag, startPoint x: 717, startPoint y: 295, endPoint x: 754, endPoint y: 297, distance: 37.7
click at [754, 297] on span "130.00 x 100.00 x 0.000 cm" at bounding box center [759, 297] width 86 height 8
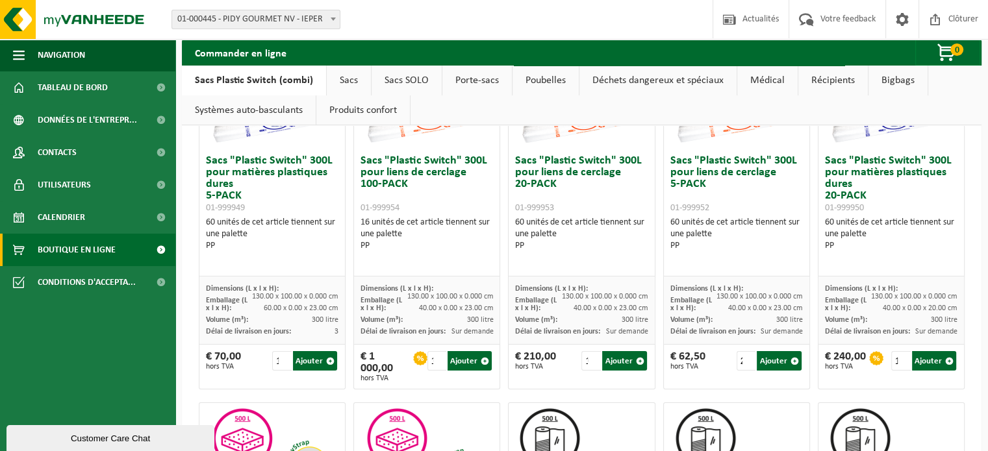
click at [631, 301] on div "Emballage (L x l x H): 40.00 x 0.00 x 23.00 cm" at bounding box center [581, 304] width 132 height 19
drag, startPoint x: 641, startPoint y: 311, endPoint x: 597, endPoint y: 311, distance: 44.8
click at [597, 311] on div "Dimensions (L x l x H): 130.00 x 100.00 x 0.000 cm Emballage (L x l x H): 40.00…" at bounding box center [580, 311] width 145 height 68
click at [597, 311] on span "40.00 x 0.00 x 23.00 cm" at bounding box center [610, 309] width 75 height 8
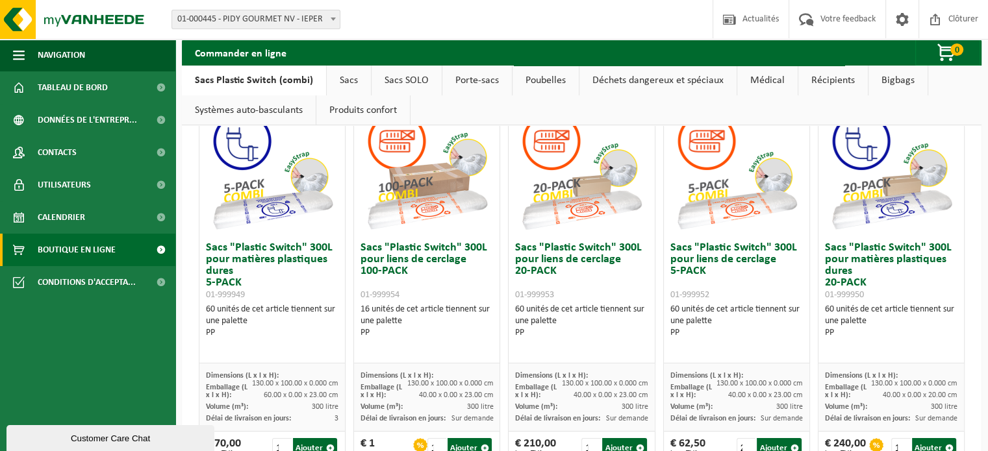
scroll to position [68, 0]
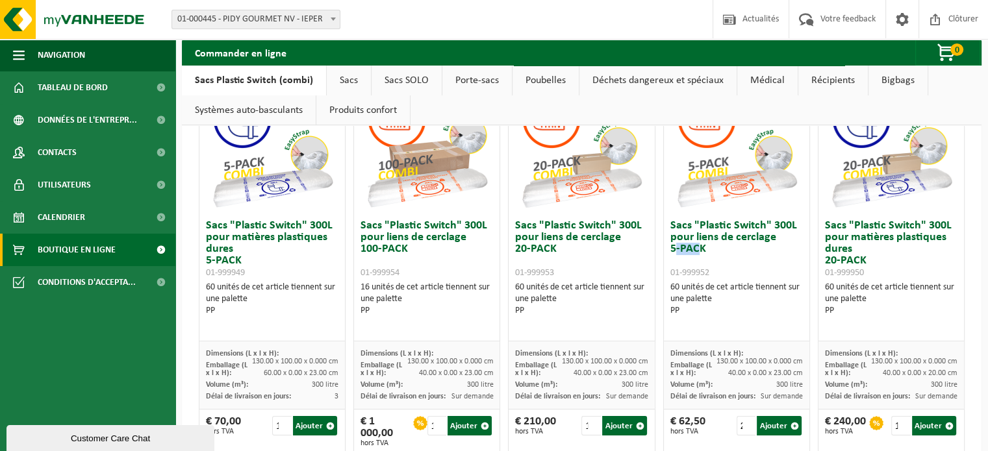
drag, startPoint x: 694, startPoint y: 255, endPoint x: 668, endPoint y: 246, distance: 27.3
click at [670, 246] on h3 "Sacs "Plastic Switch" 300L pour liens de cerclage 5-PACK 01-999952" at bounding box center [736, 249] width 132 height 58
click at [738, 420] on input "3" at bounding box center [745, 425] width 19 height 19
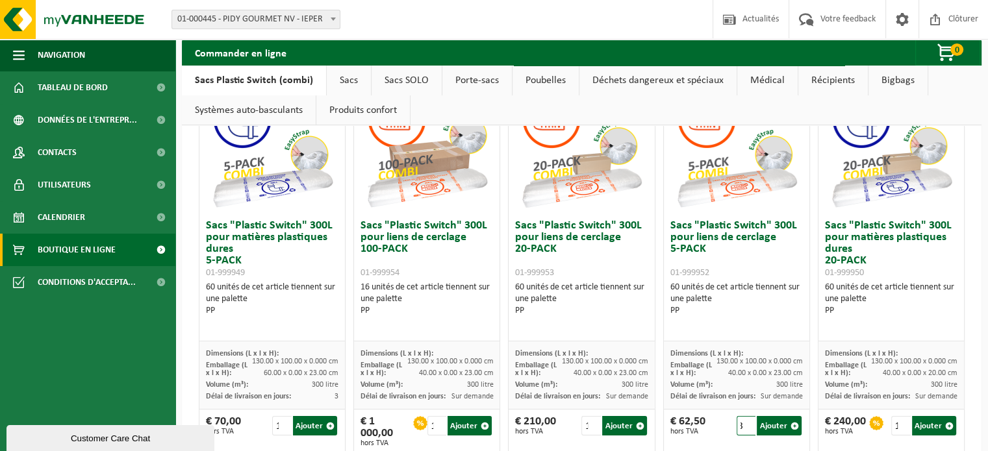
click at [740, 430] on input "3" at bounding box center [745, 425] width 19 height 19
click at [740, 427] on input "2" at bounding box center [745, 425] width 19 height 19
type input "1"
click at [740, 427] on input "1" at bounding box center [745, 425] width 19 height 19
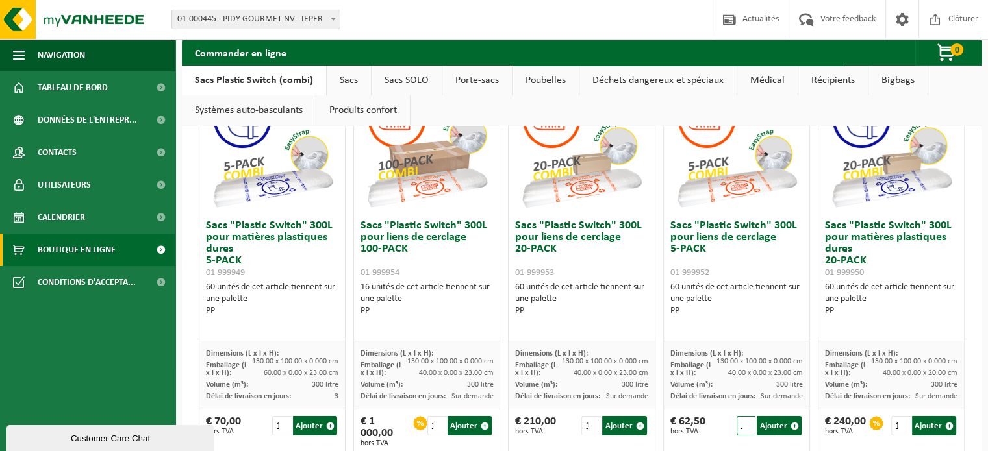
click at [740, 427] on input "1" at bounding box center [745, 425] width 19 height 19
click at [738, 426] on input "1" at bounding box center [745, 425] width 19 height 19
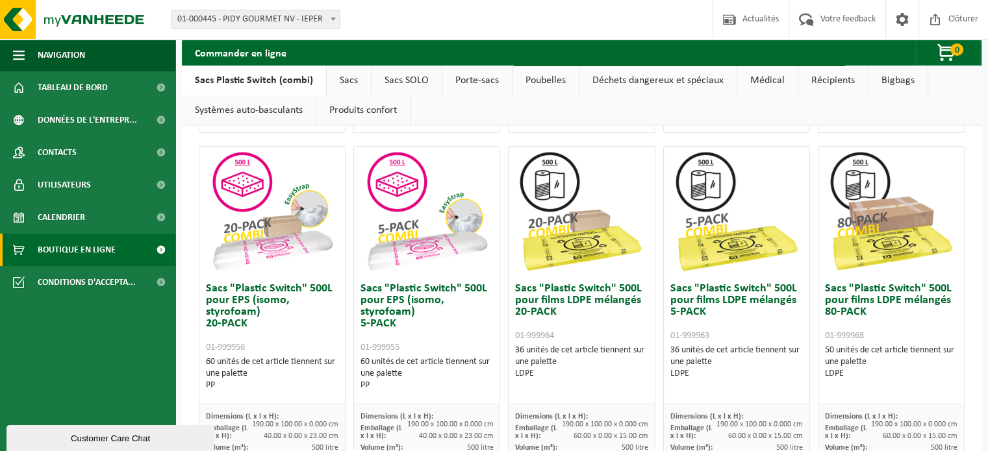
scroll to position [0, 0]
